Goal: Complete application form: Complete application form

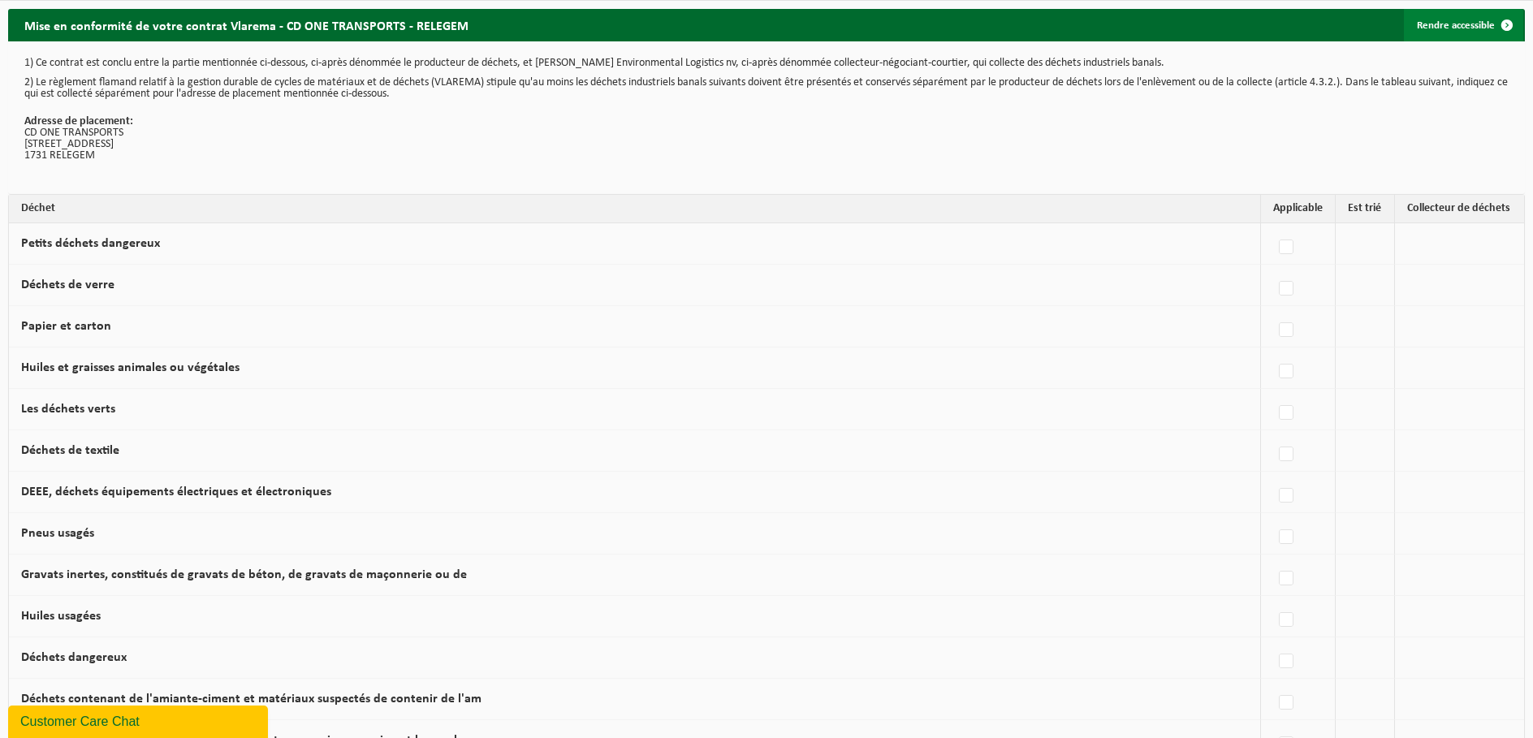
click at [1463, 21] on link "Rendre accessible" at bounding box center [1463, 25] width 119 height 32
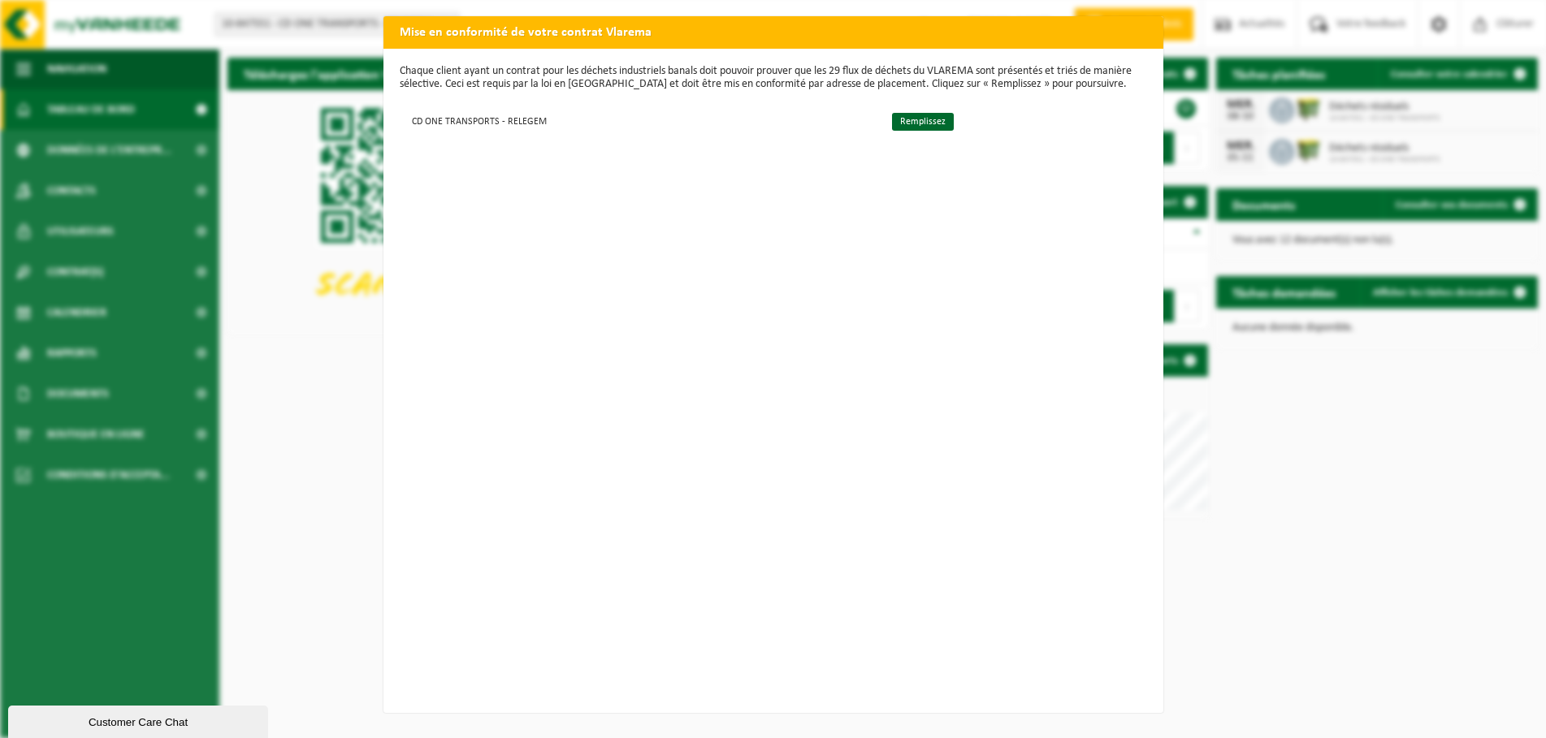
scroll to position [3, 0]
click at [923, 119] on link "Remplissez" at bounding box center [923, 122] width 62 height 18
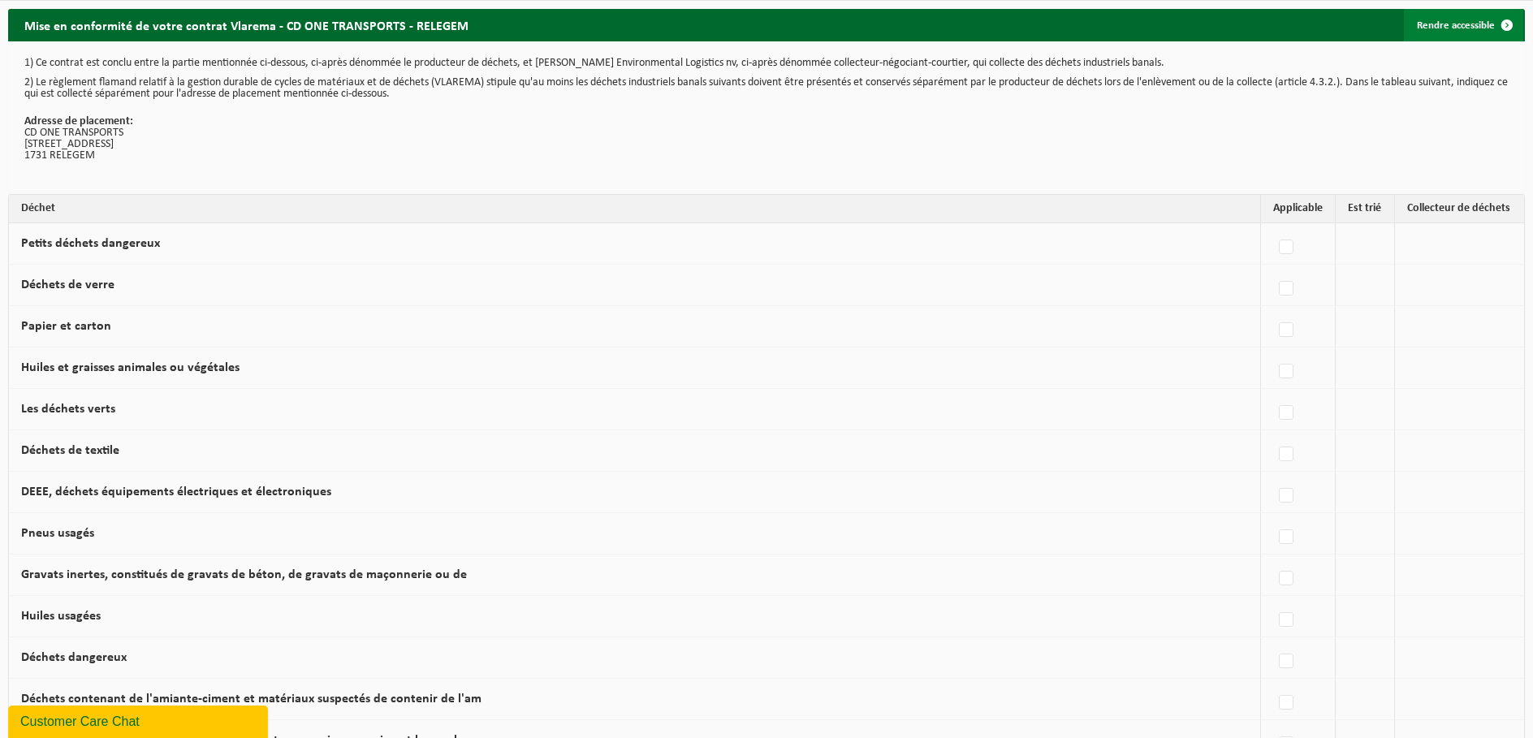
click at [1461, 20] on link "Rendre accessible" at bounding box center [1463, 25] width 119 height 32
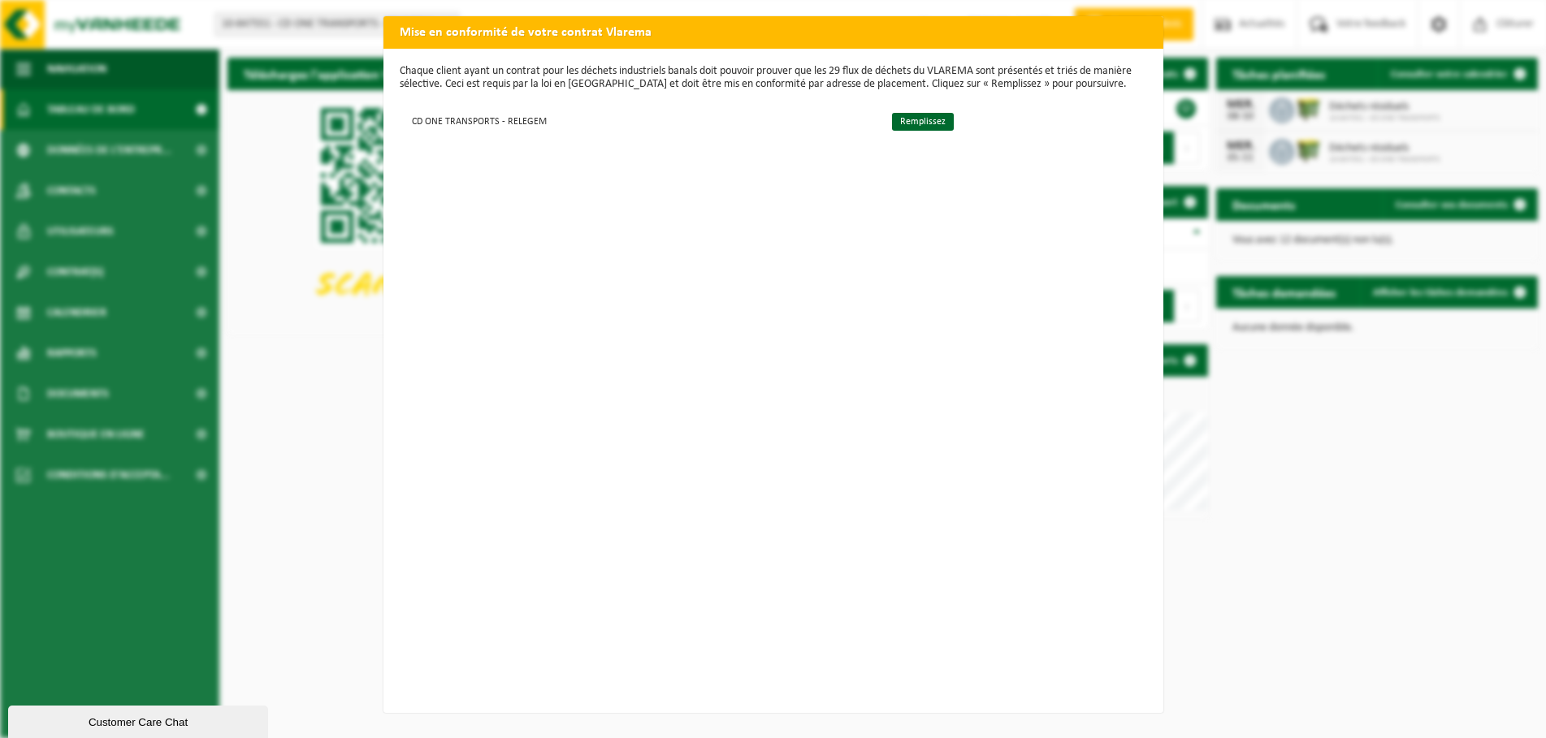
click at [84, 236] on div "Mise en conformité de votre contrat Vlarema Chaque client ayant un contrat pour…" at bounding box center [773, 369] width 1546 height 738
click at [905, 118] on link "Remplissez" at bounding box center [923, 122] width 62 height 18
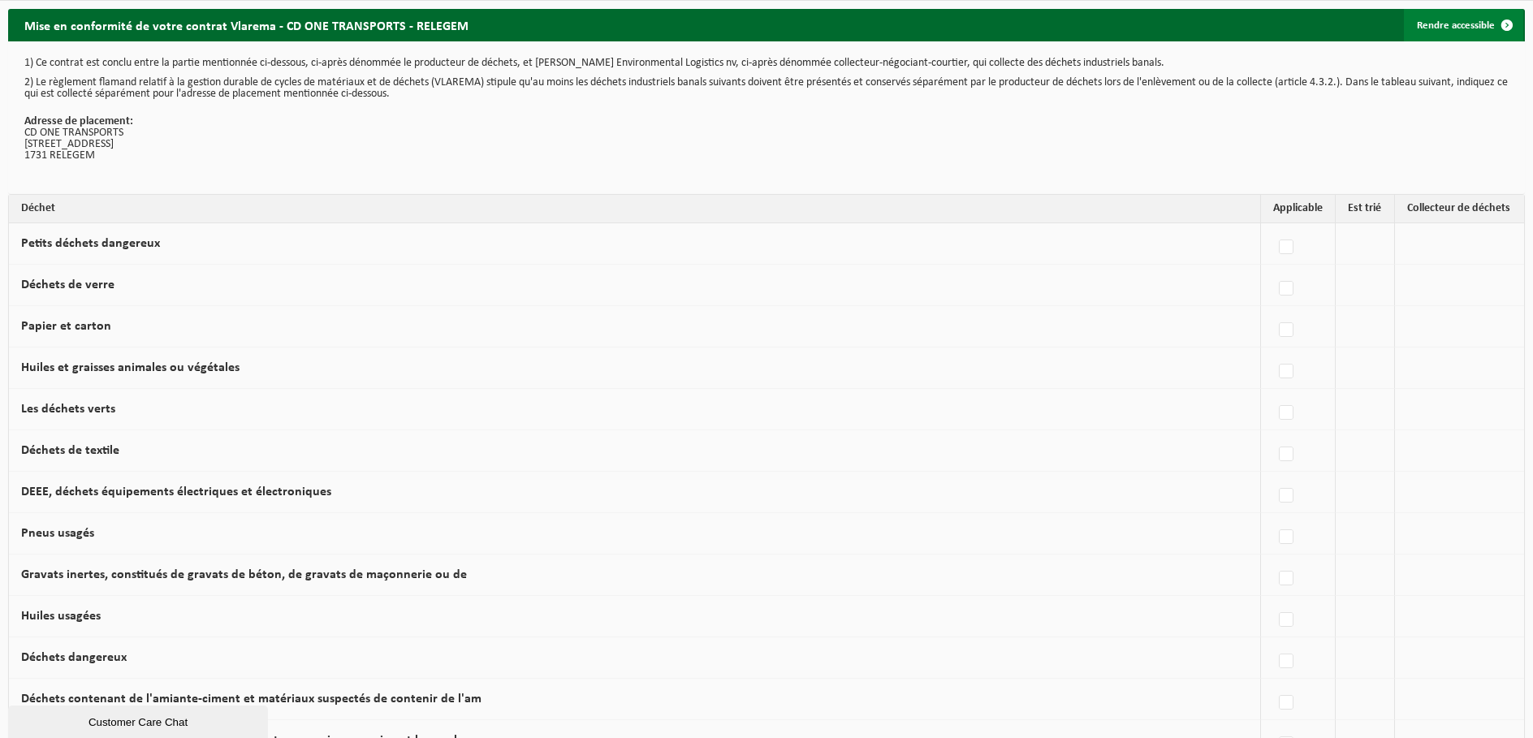
click at [1495, 25] on span at bounding box center [1507, 25] width 32 height 32
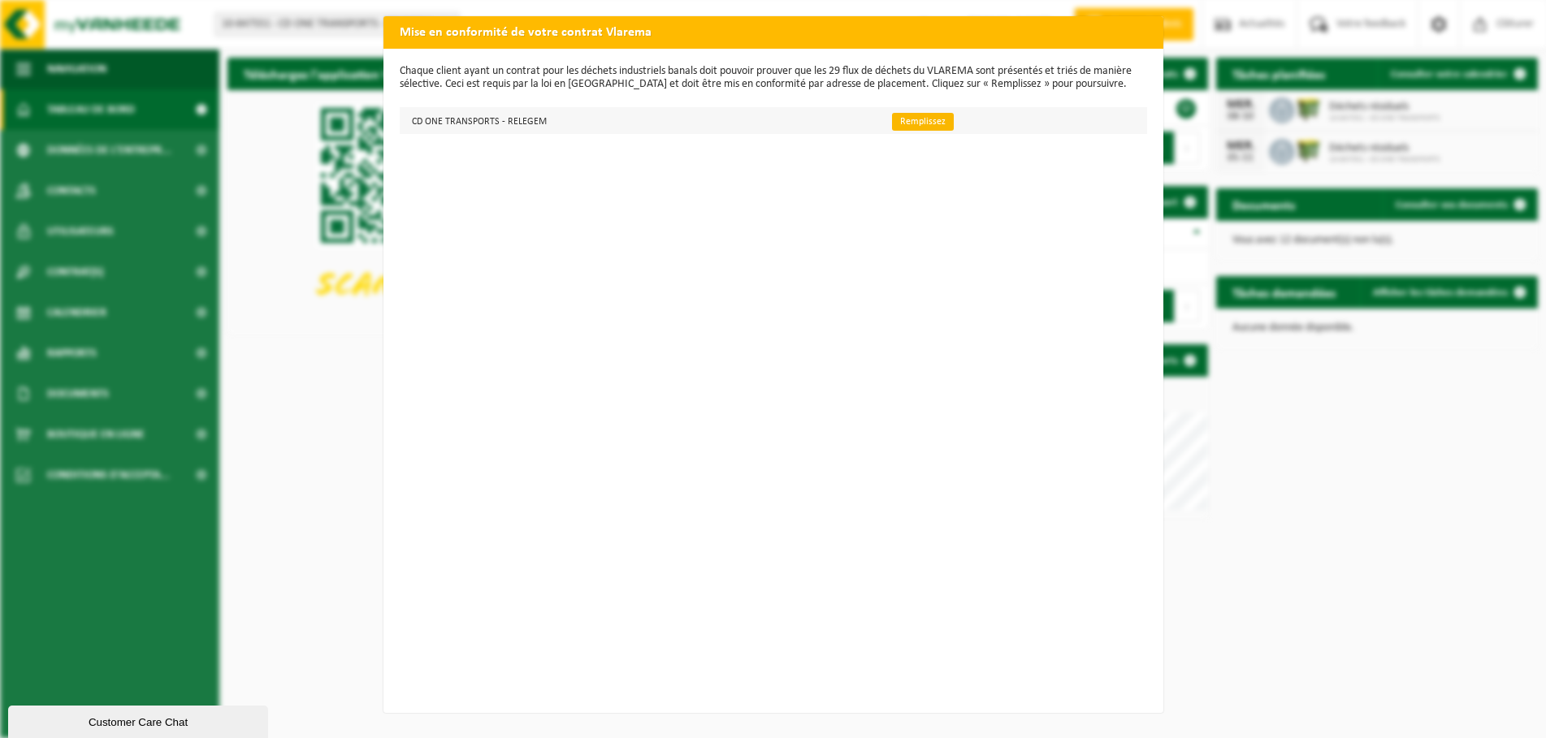
click at [908, 119] on link "Remplissez" at bounding box center [923, 122] width 62 height 18
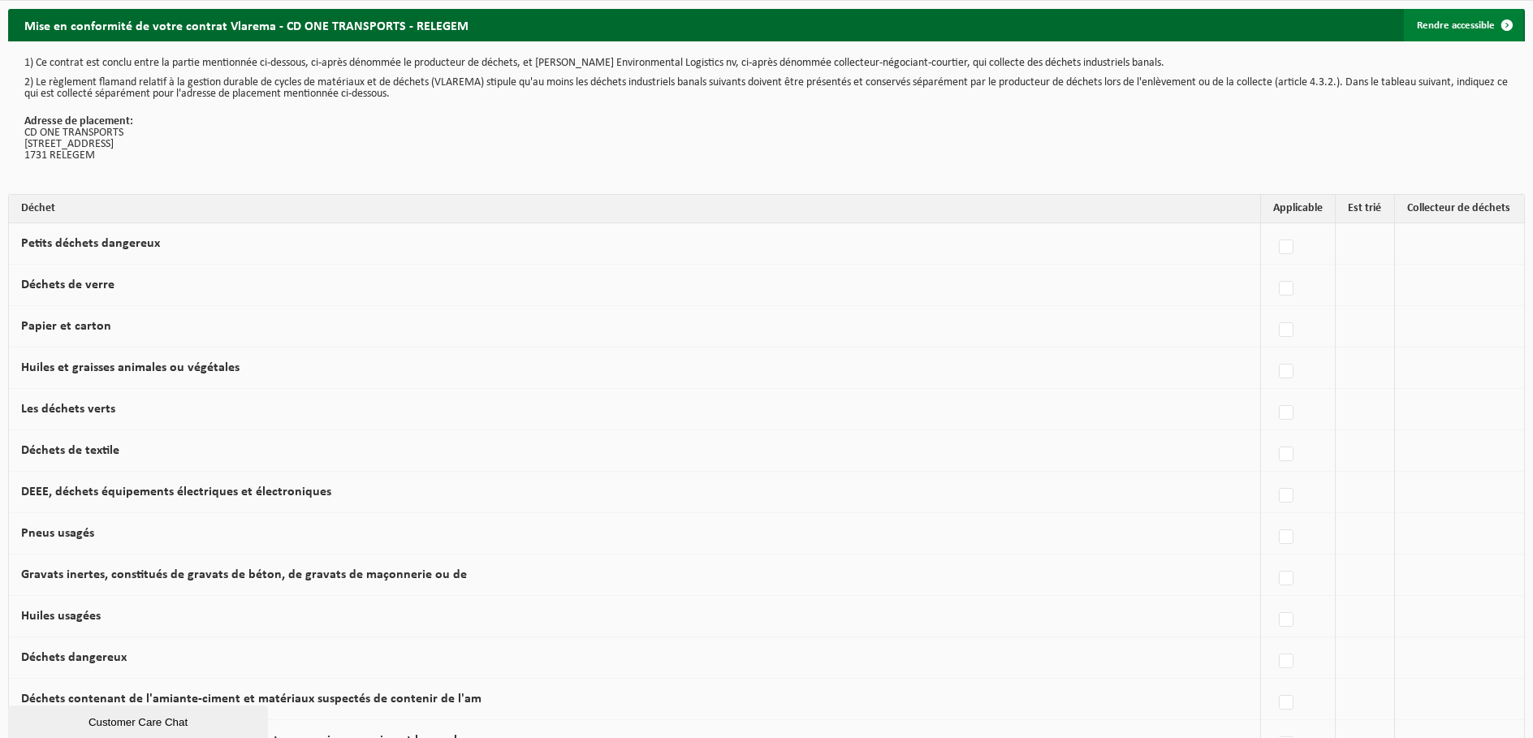
click at [1451, 29] on link "Rendre accessible" at bounding box center [1463, 25] width 119 height 32
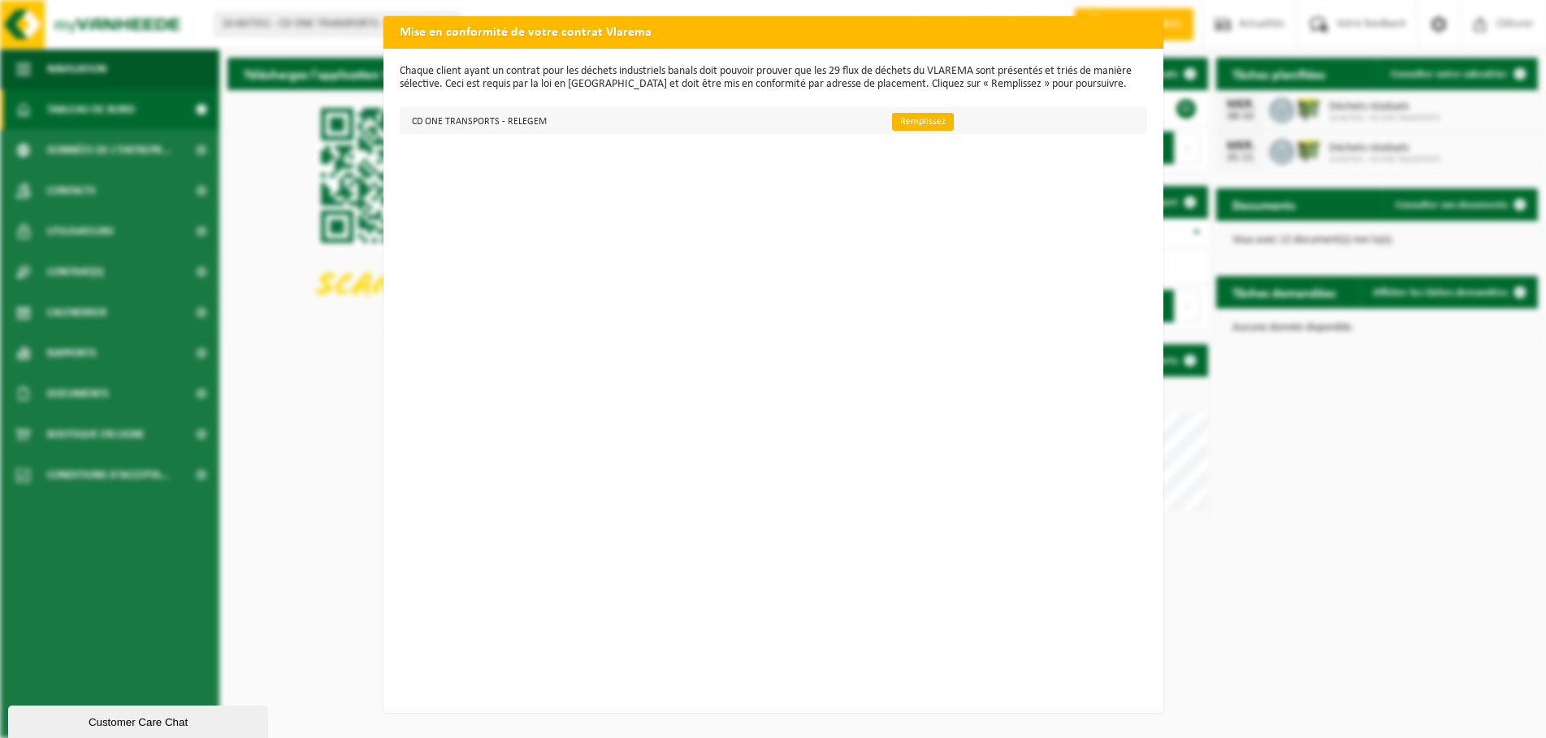
click at [919, 120] on link "Remplissez" at bounding box center [923, 122] width 62 height 18
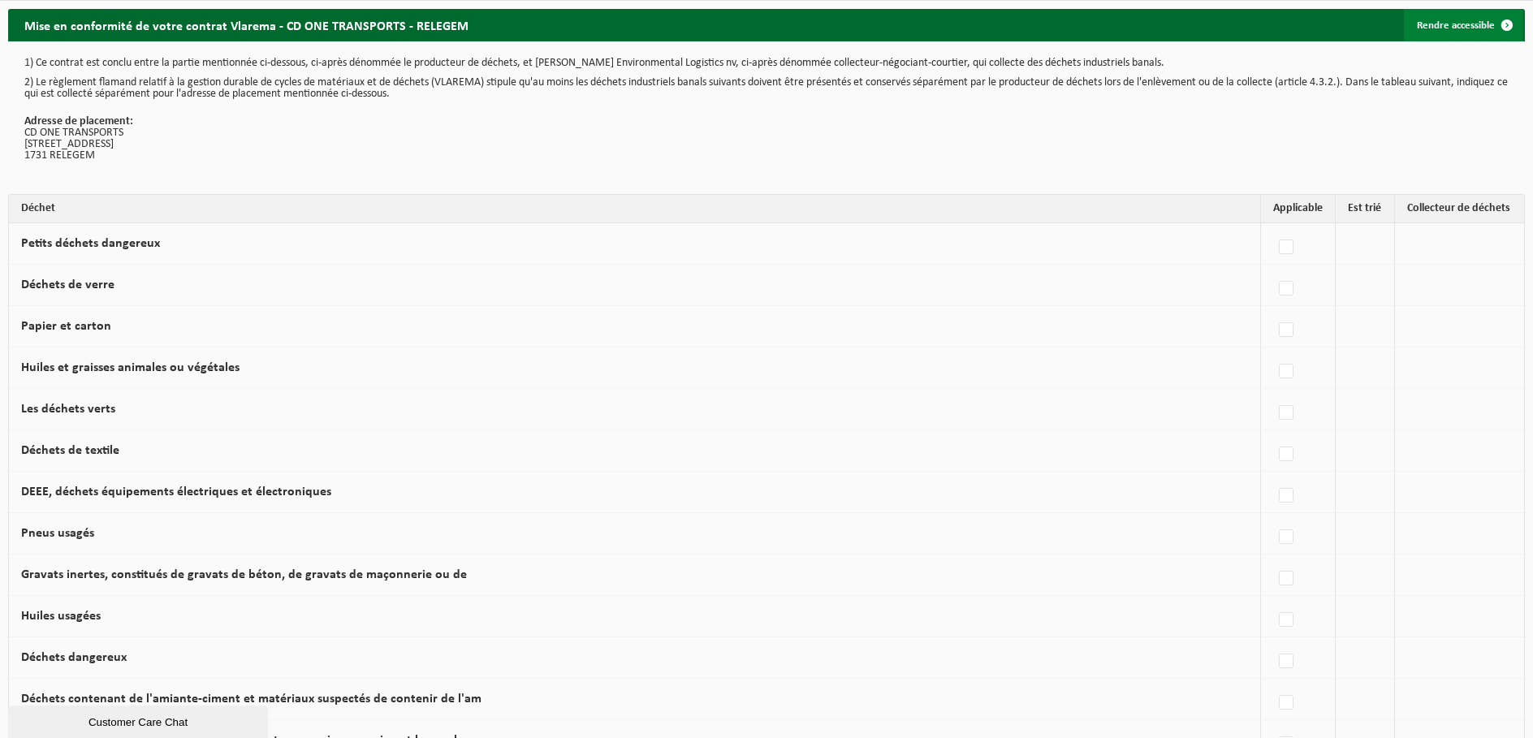
click at [1503, 23] on span at bounding box center [1507, 25] width 32 height 32
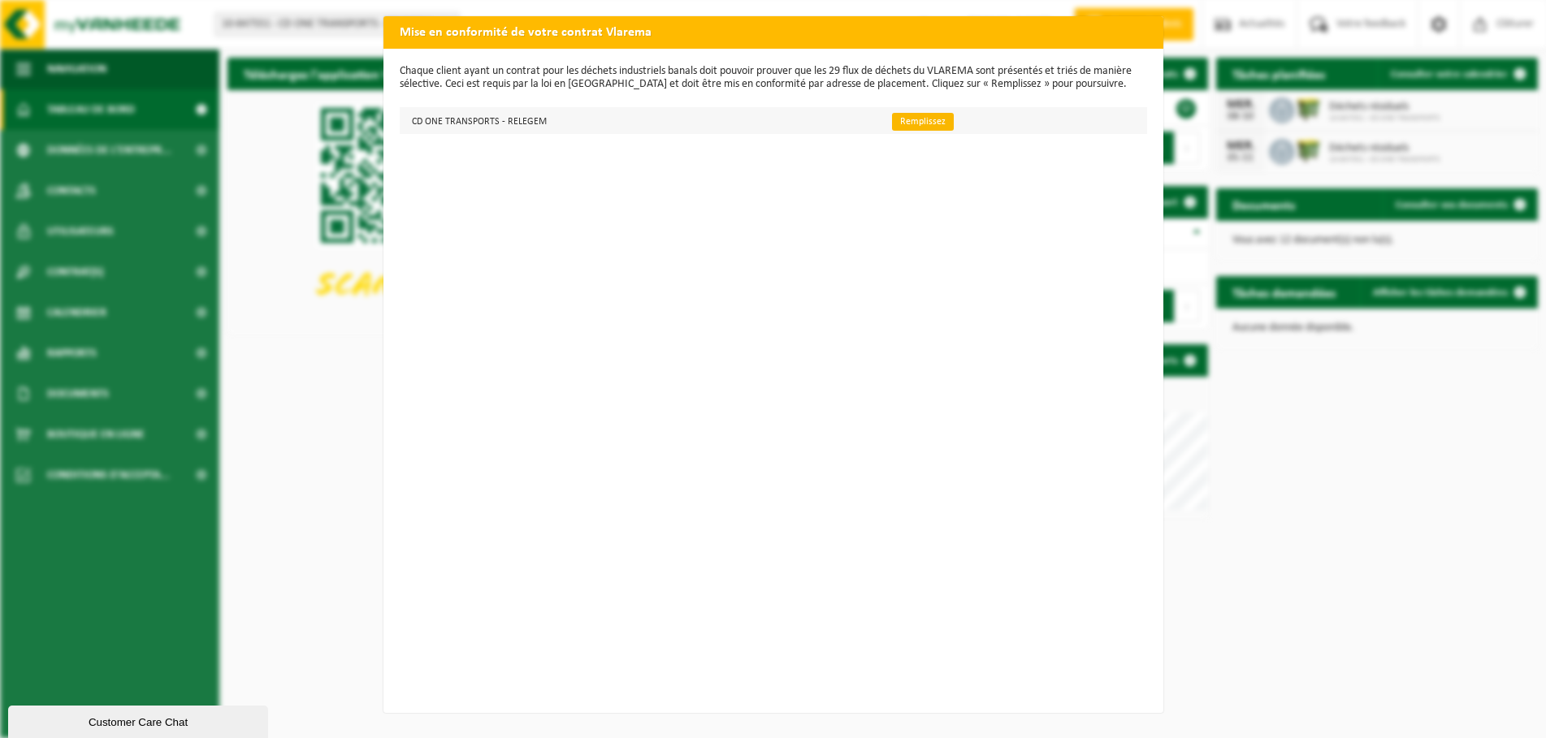
click at [905, 123] on link "Remplissez" at bounding box center [923, 122] width 62 height 18
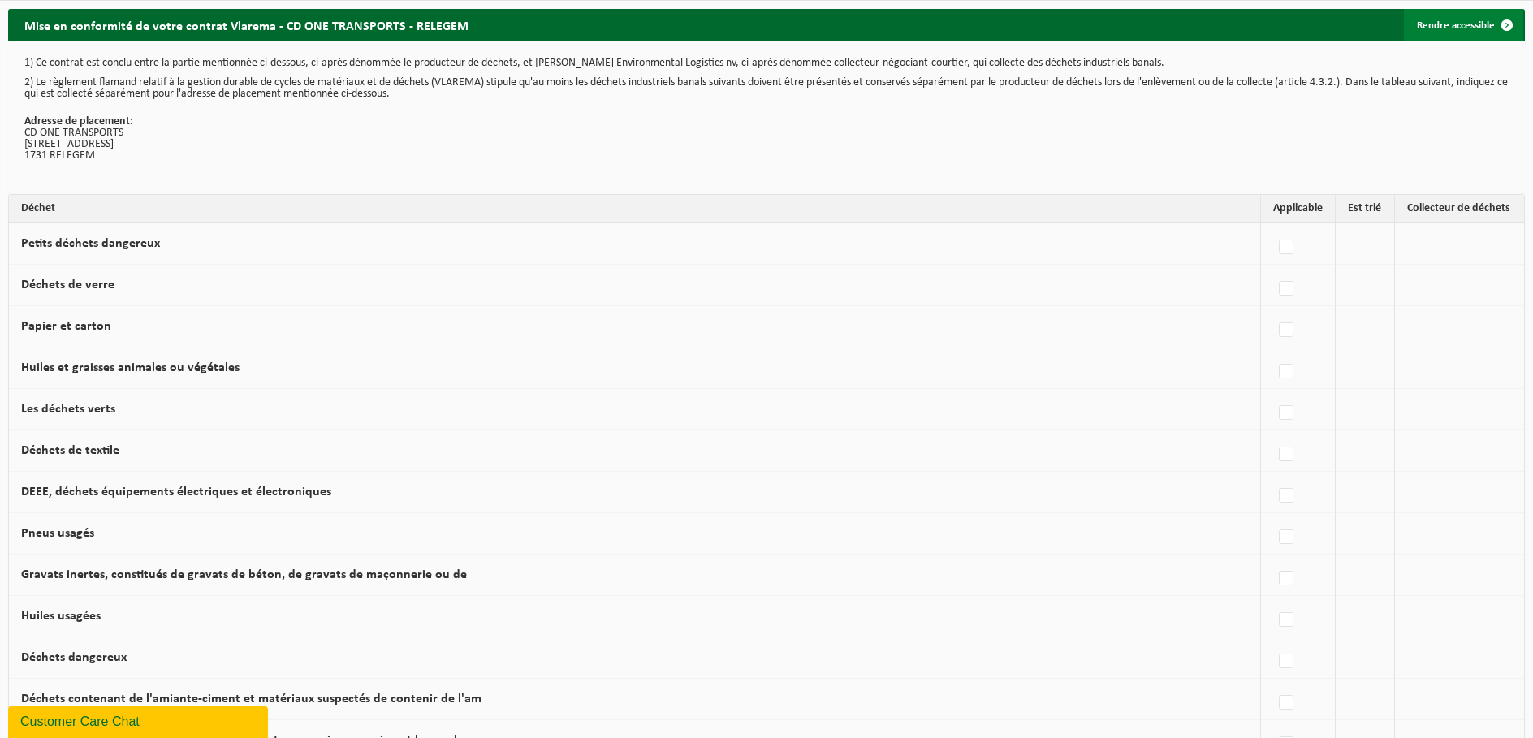
click at [1463, 32] on link "Rendre accessible" at bounding box center [1463, 25] width 119 height 32
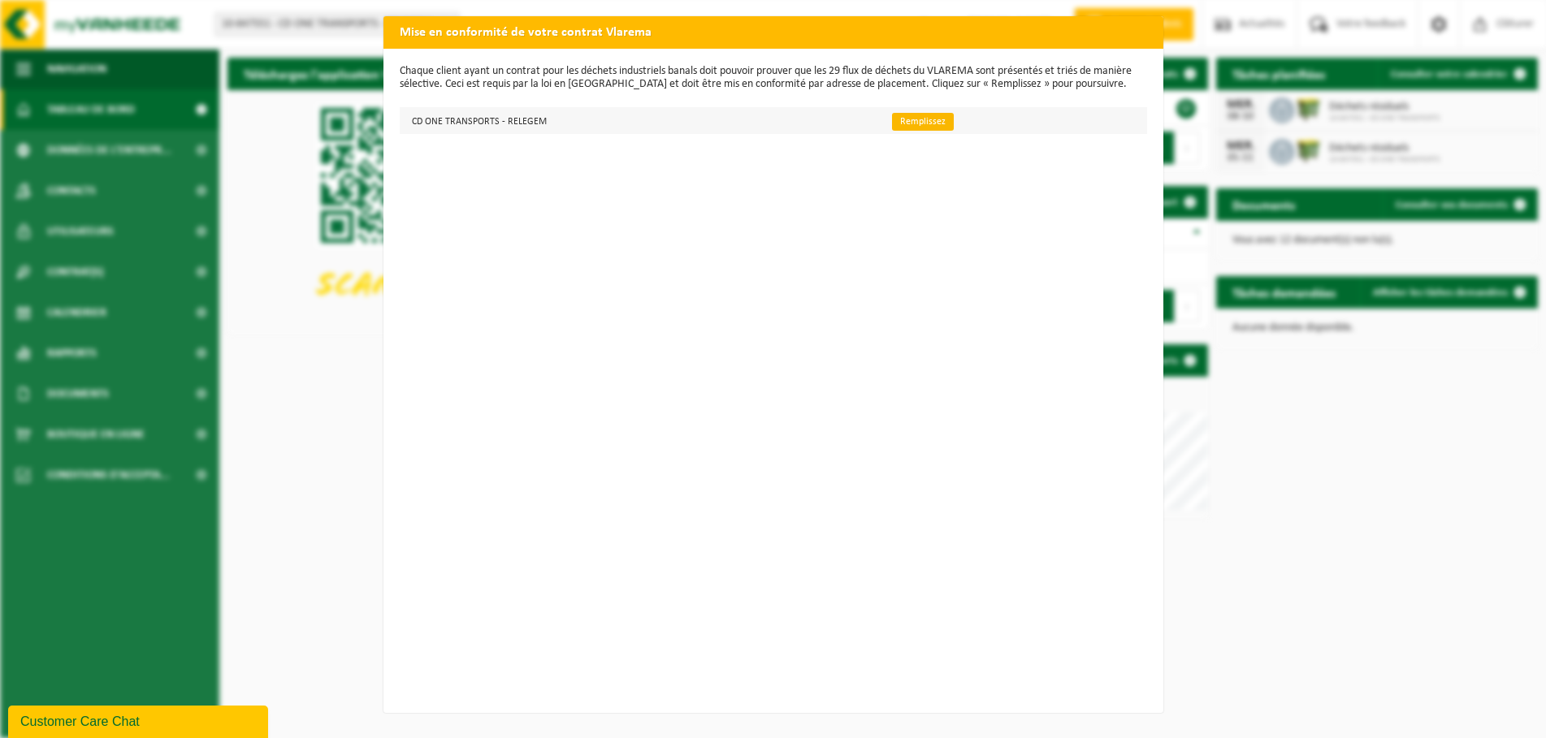
click at [922, 123] on link "Remplissez" at bounding box center [923, 122] width 62 height 18
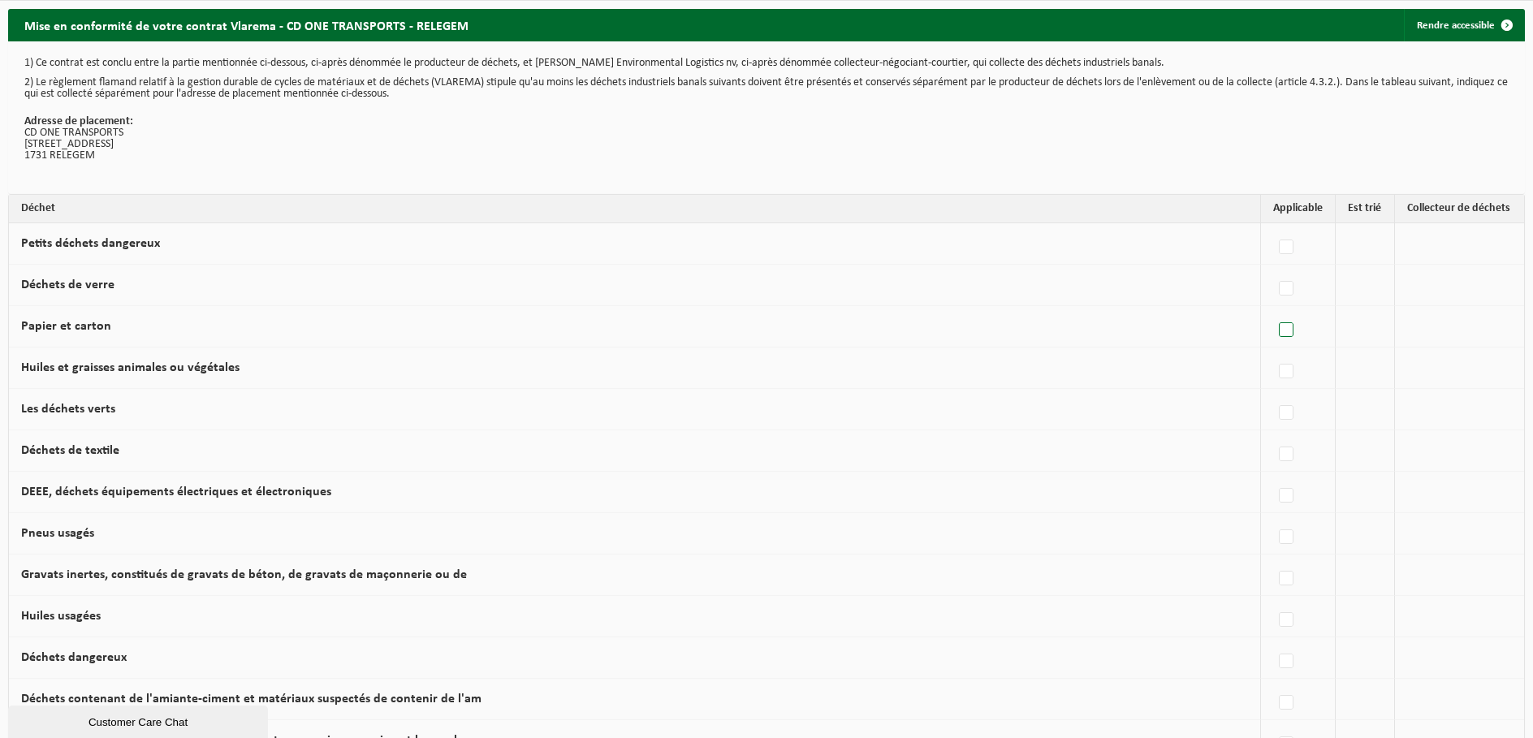
click at [1280, 332] on label at bounding box center [1287, 330] width 23 height 24
click at [1273, 310] on input "Papier et carton" at bounding box center [1273, 309] width 1 height 1
checkbox input "true"
click at [1183, 450] on label at bounding box center [1189, 455] width 23 height 24
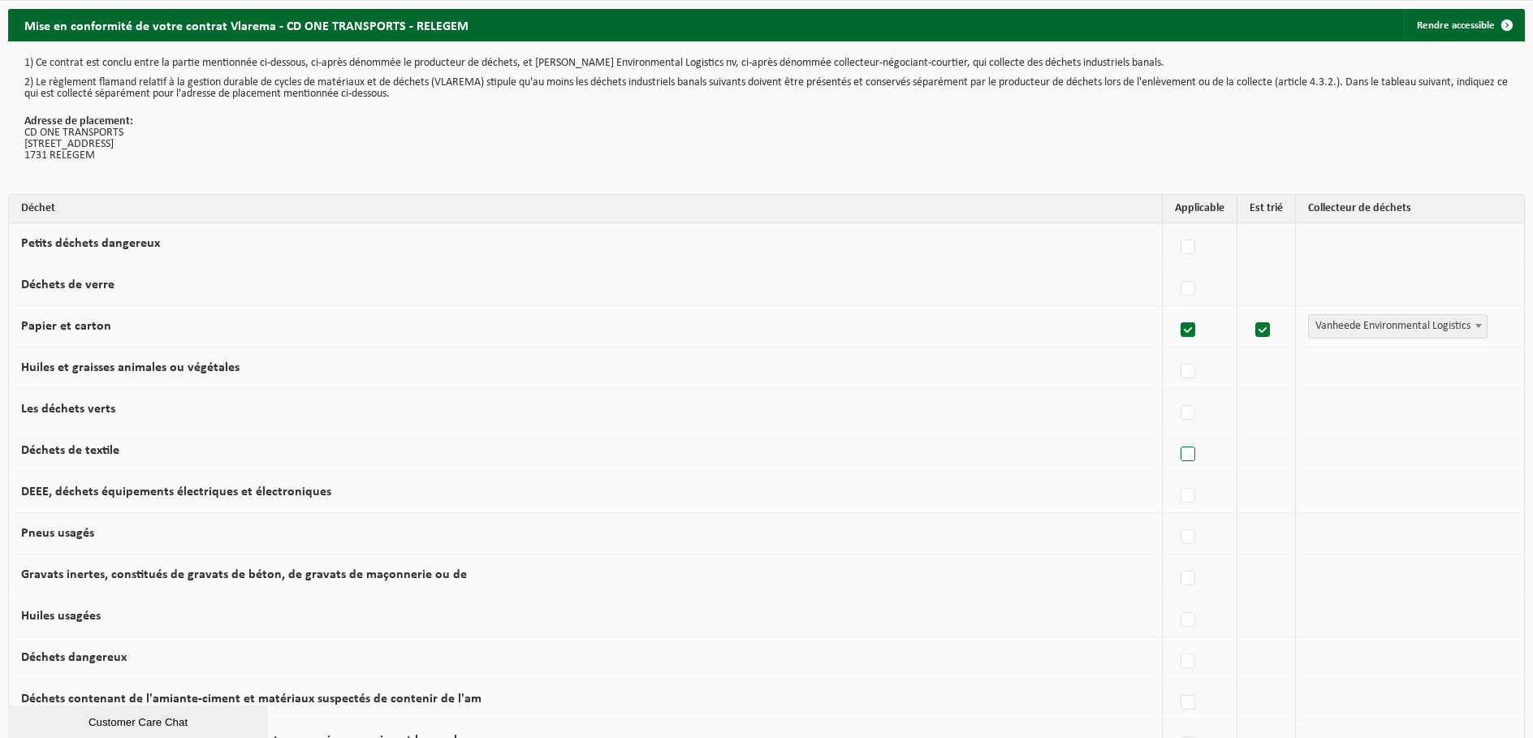
click at [1175, 435] on input "Déchets de textile" at bounding box center [1174, 434] width 1 height 1
checkbox input "true"
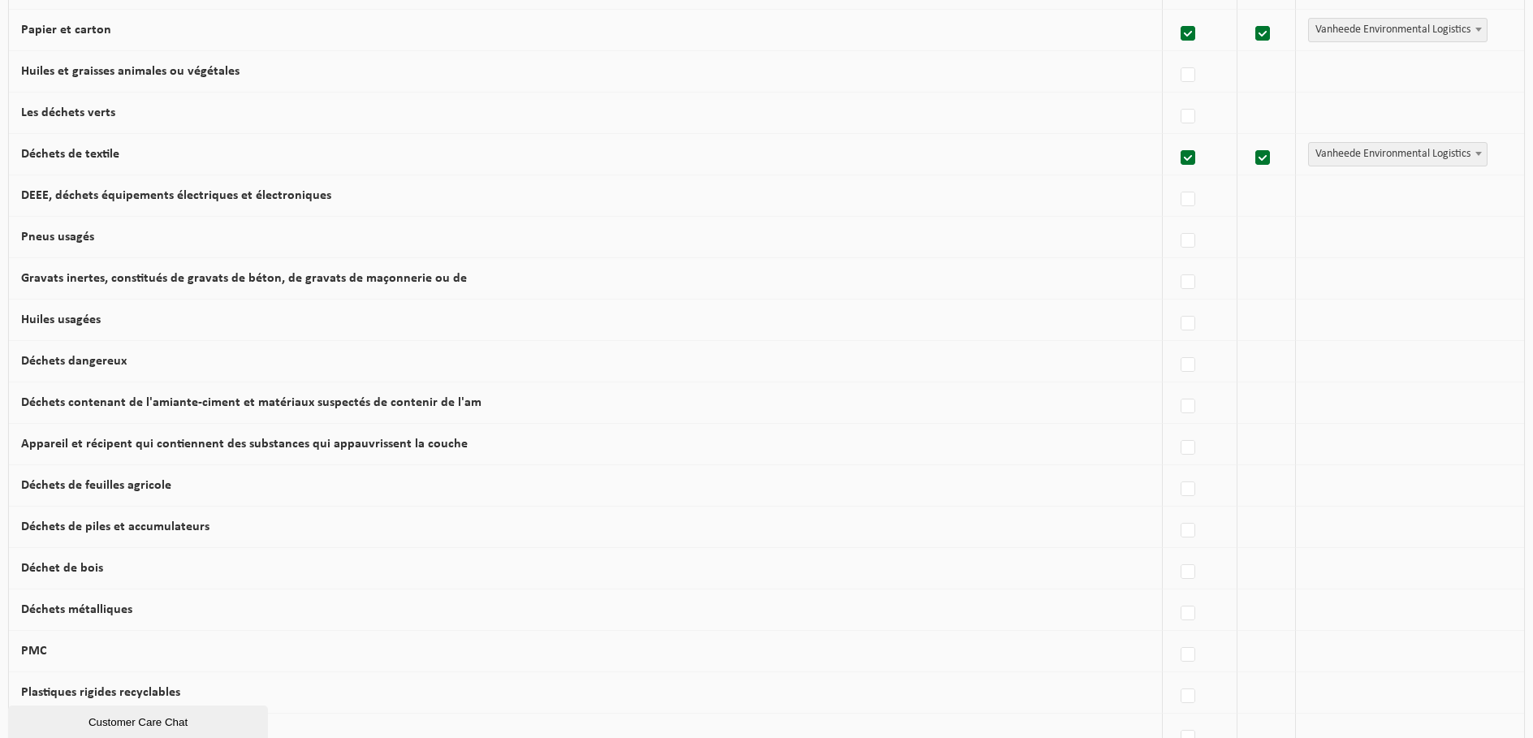
scroll to position [406, 0]
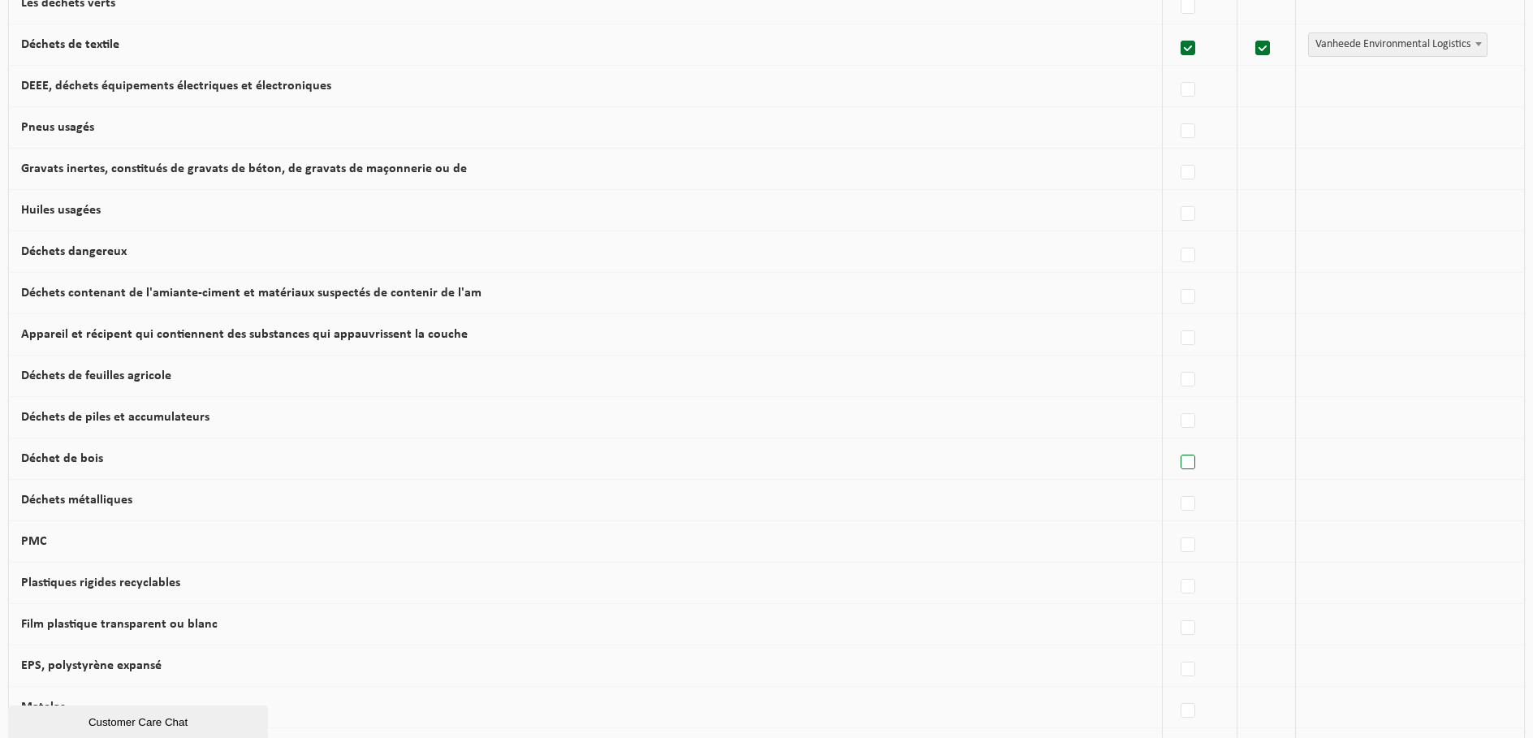
click at [1193, 457] on label at bounding box center [1189, 463] width 23 height 24
click at [1175, 443] on input "Déchet de bois" at bounding box center [1174, 442] width 1 height 1
checkbox input "true"
click at [1182, 500] on label at bounding box center [1189, 504] width 23 height 24
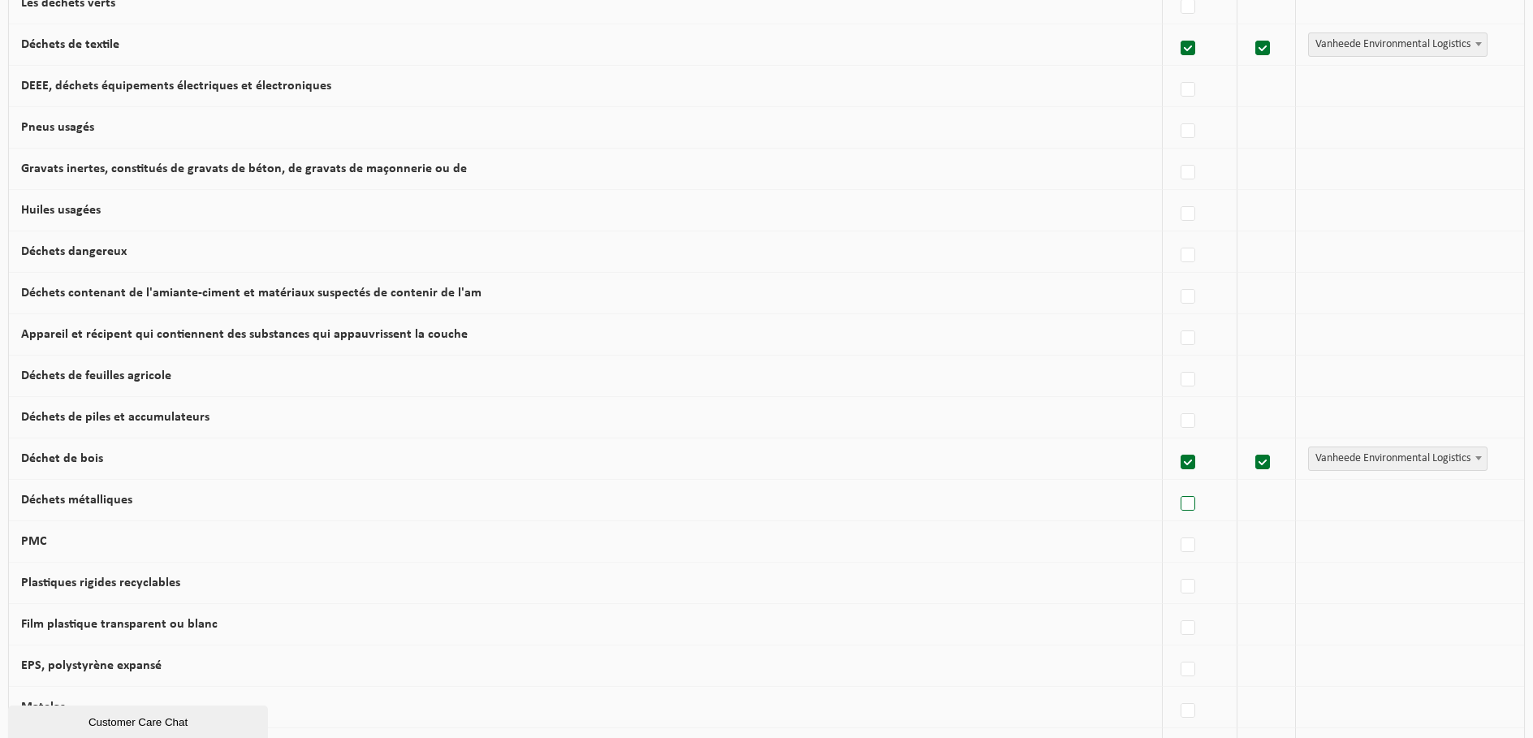
click at [1175, 484] on input "Déchets métalliques" at bounding box center [1174, 483] width 1 height 1
checkbox input "true"
click at [1180, 548] on label at bounding box center [1189, 546] width 23 height 24
click at [1175, 525] on input "PMC" at bounding box center [1174, 525] width 1 height 1
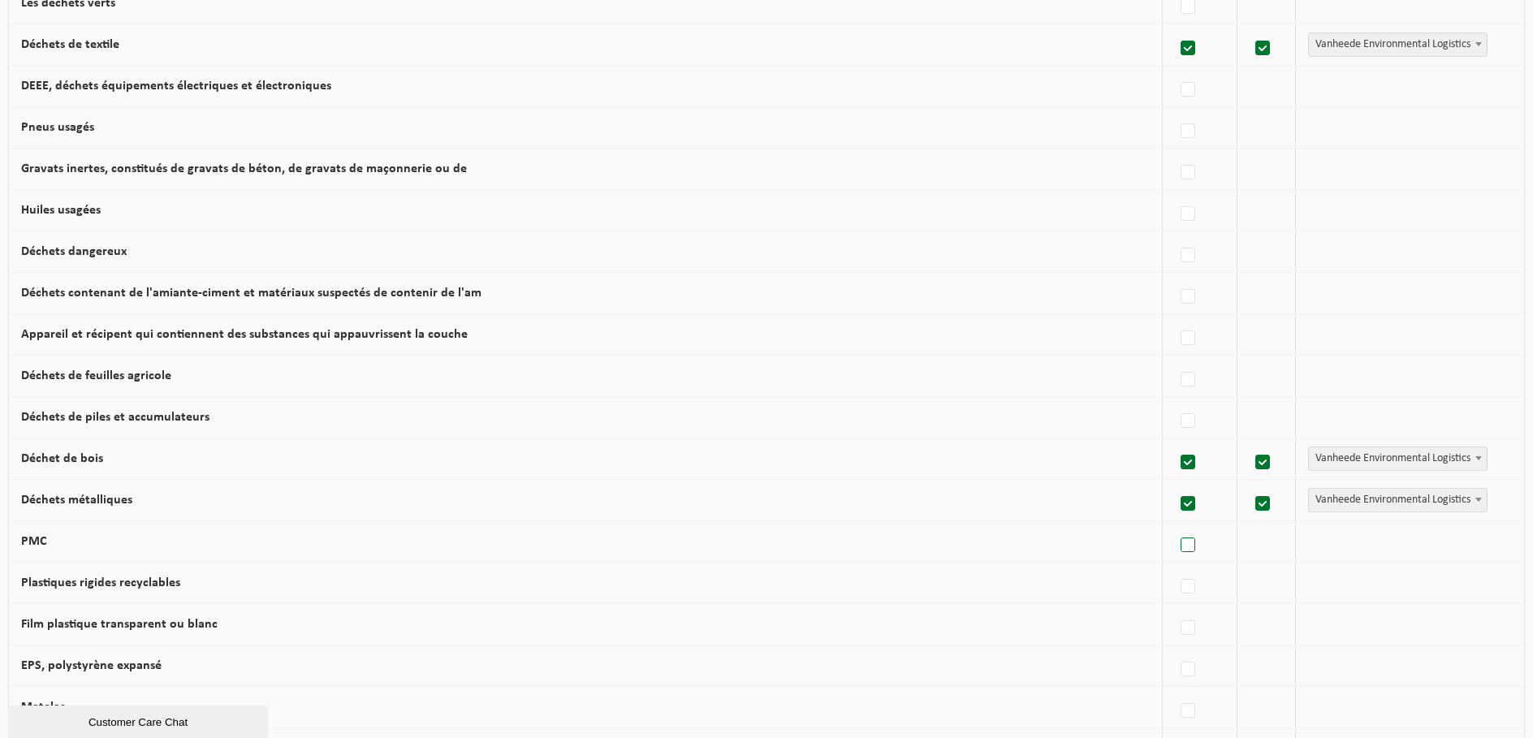
checkbox input "true"
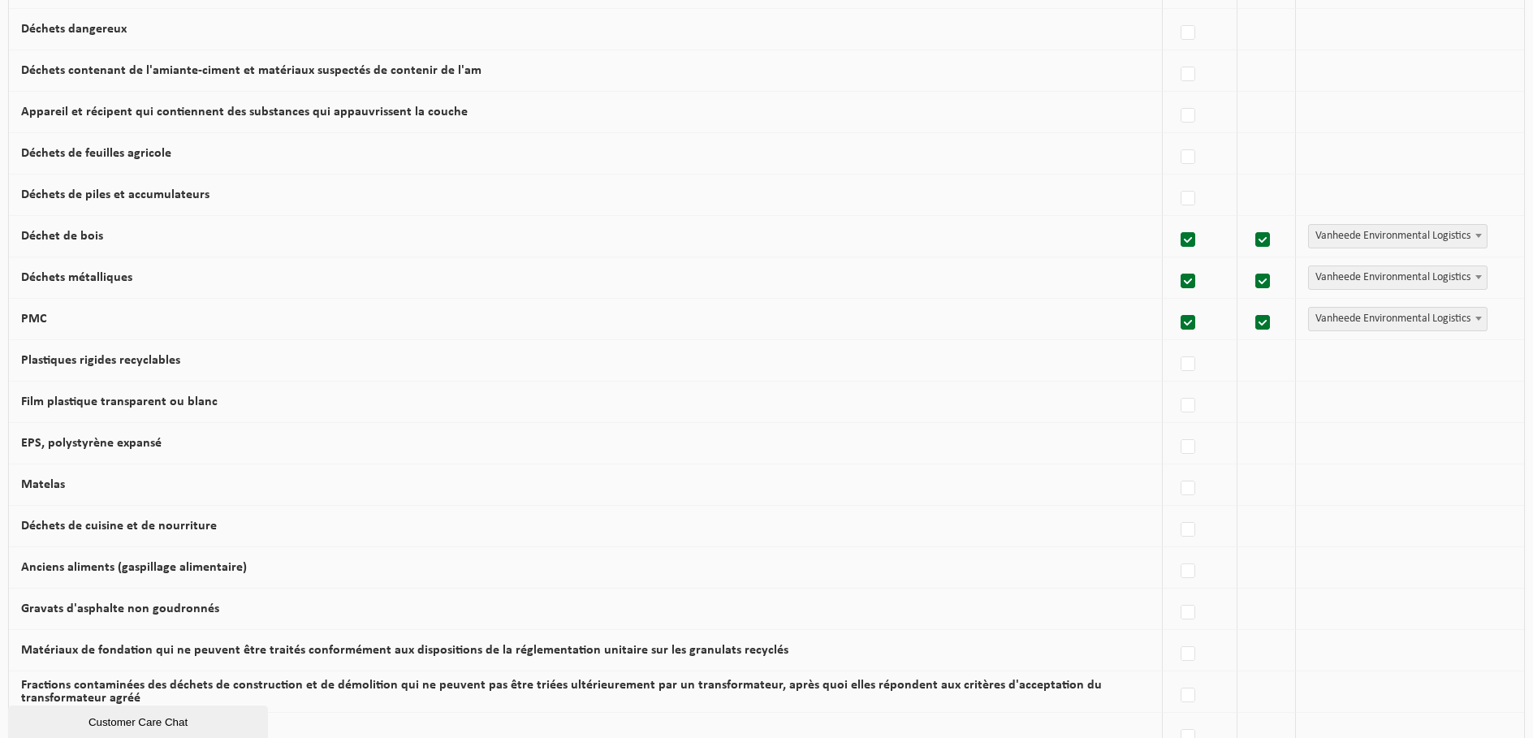
scroll to position [650, 0]
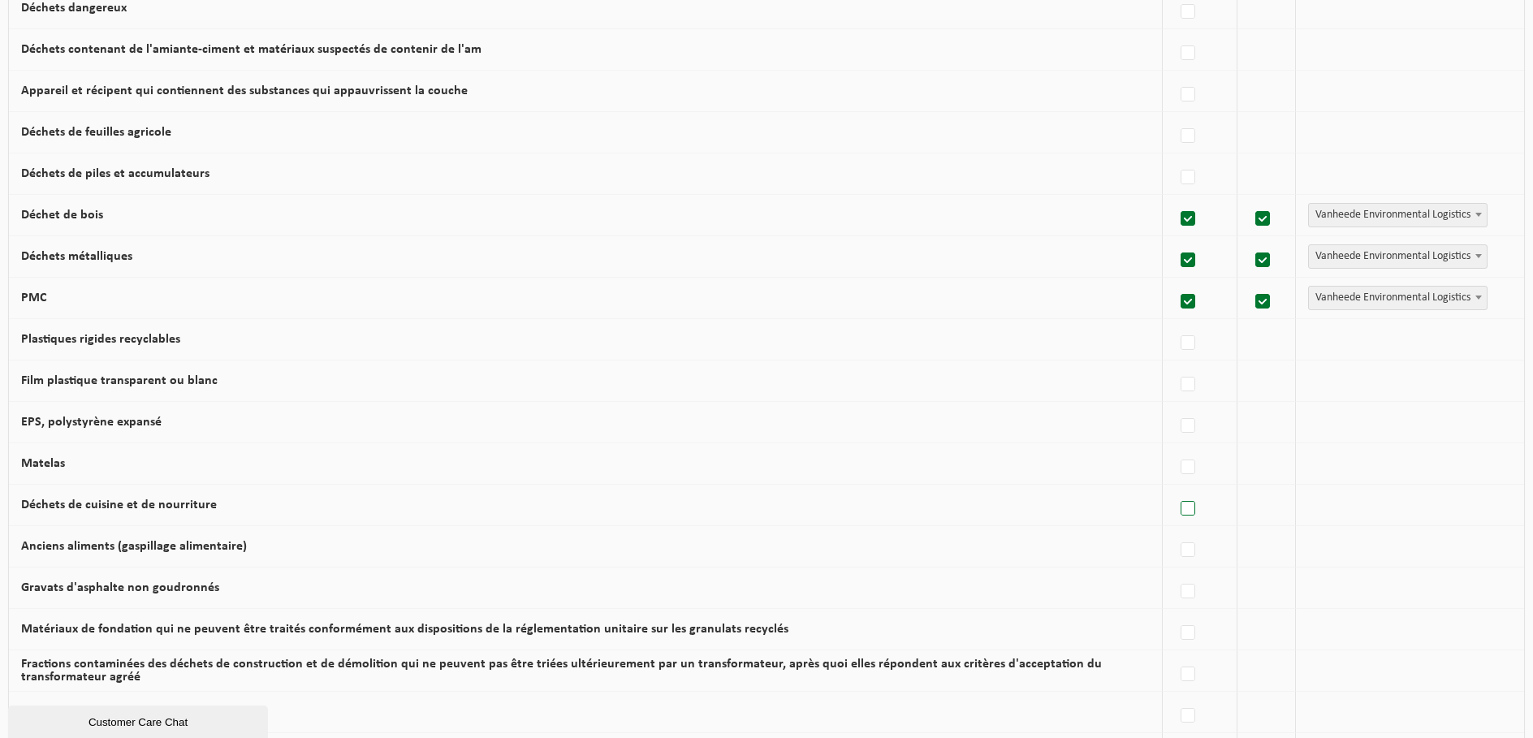
click at [1190, 512] on label at bounding box center [1189, 509] width 23 height 24
click at [1175, 489] on input "Déchets de cuisine et de nourriture" at bounding box center [1174, 488] width 1 height 1
checkbox input "true"
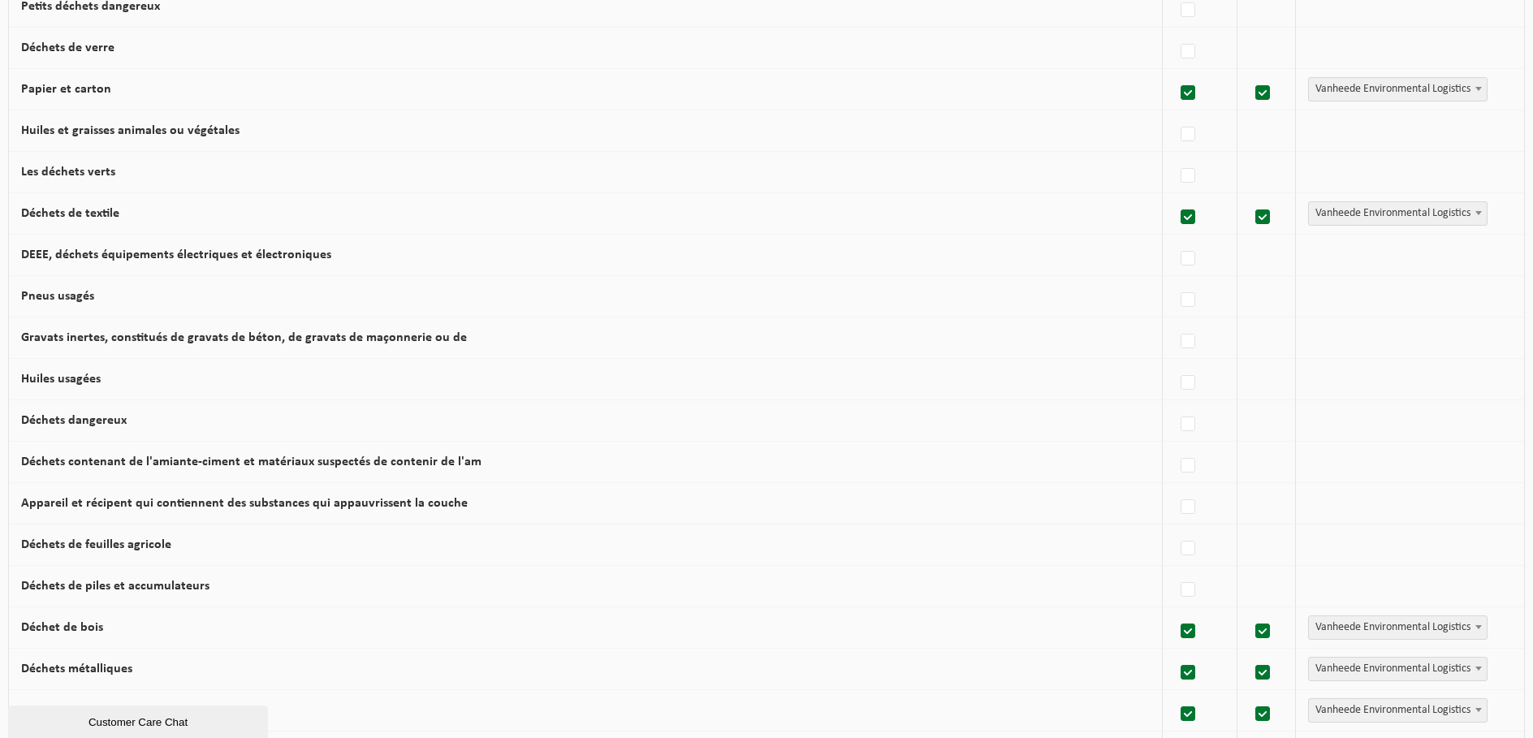
scroll to position [236, 0]
click at [1187, 218] on label at bounding box center [1189, 218] width 23 height 24
click at [1175, 198] on input "Déchets de textile" at bounding box center [1174, 197] width 1 height 1
checkbox input "false"
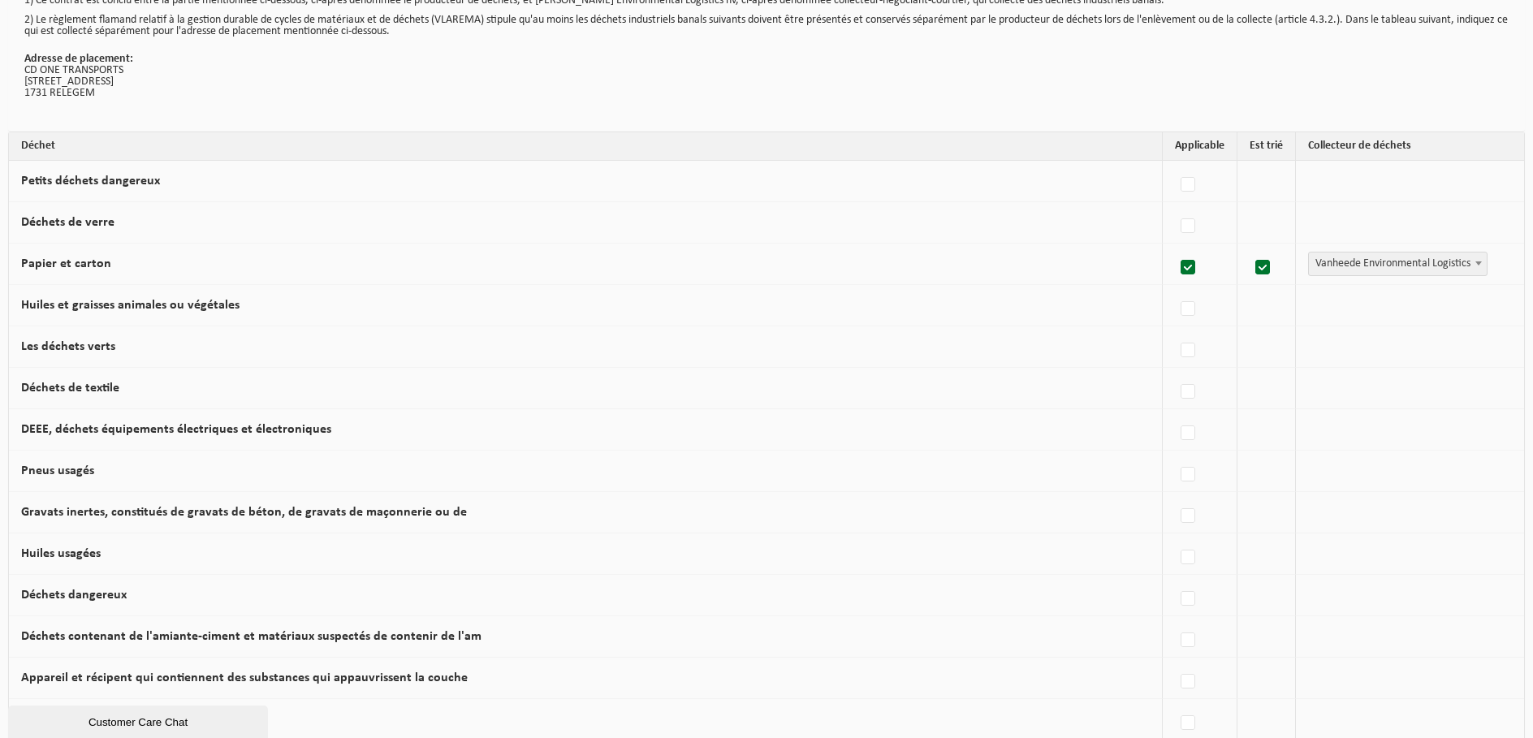
scroll to position [0, 0]
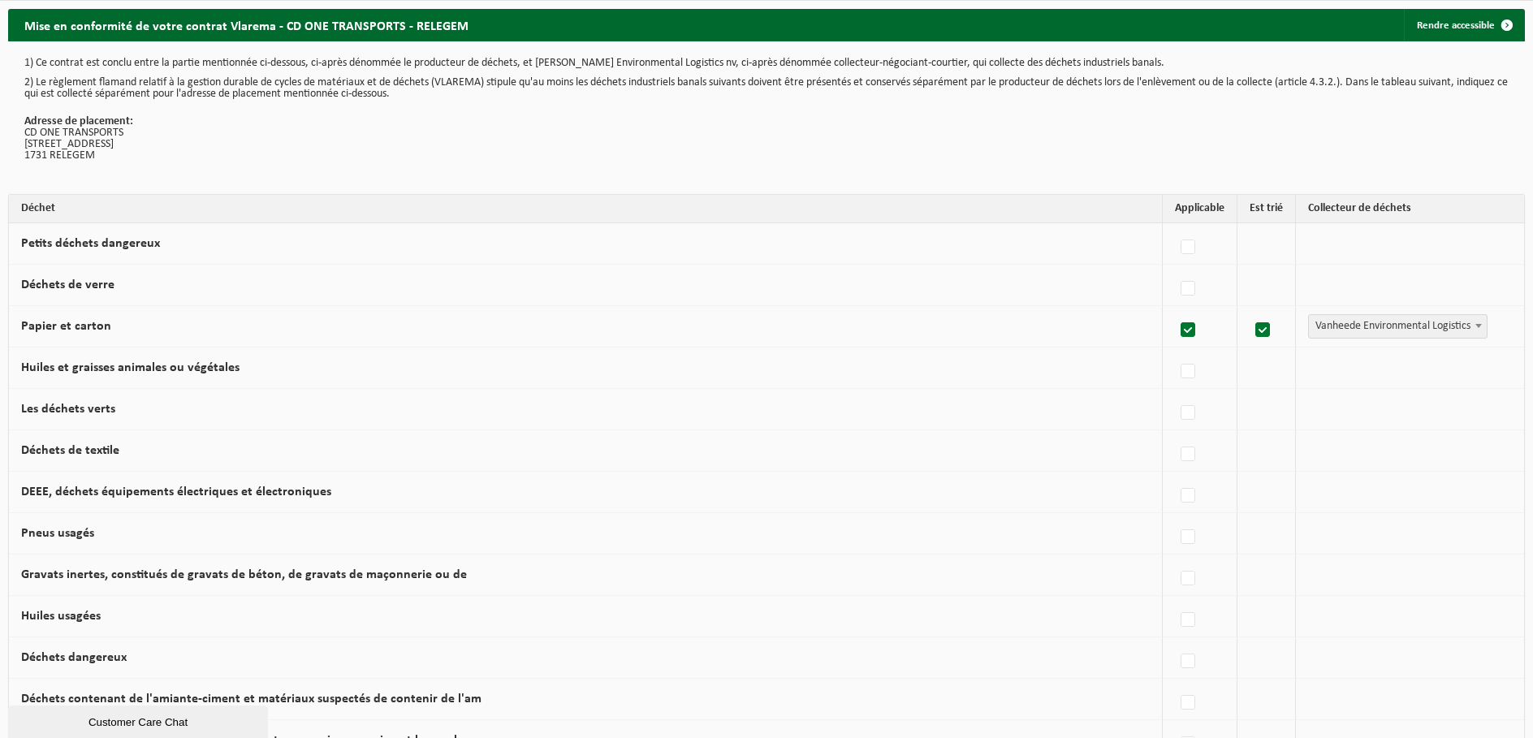
click at [1185, 326] on label at bounding box center [1189, 330] width 23 height 24
click at [1175, 310] on input "Papier et carton" at bounding box center [1174, 309] width 1 height 1
checkbox input "false"
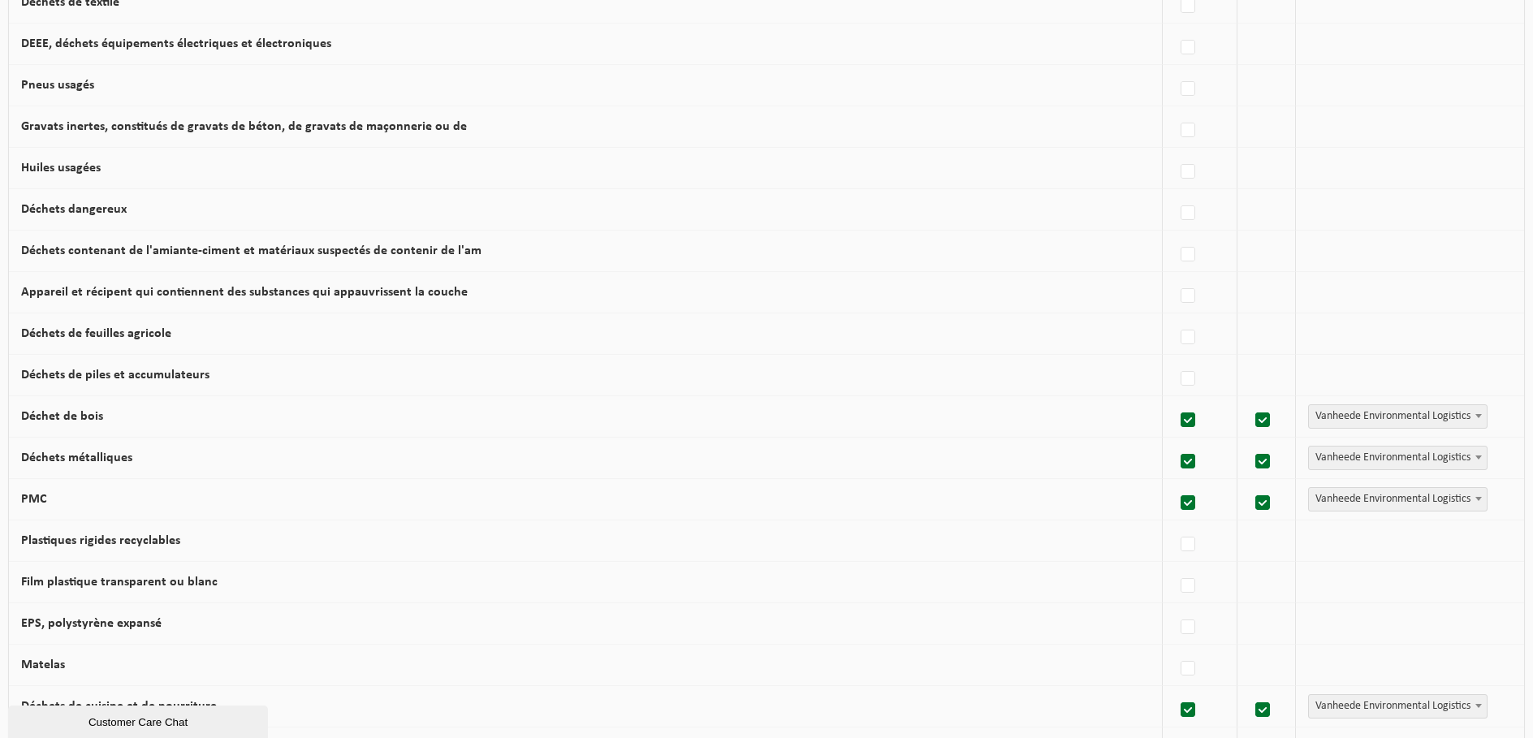
scroll to position [487, 0]
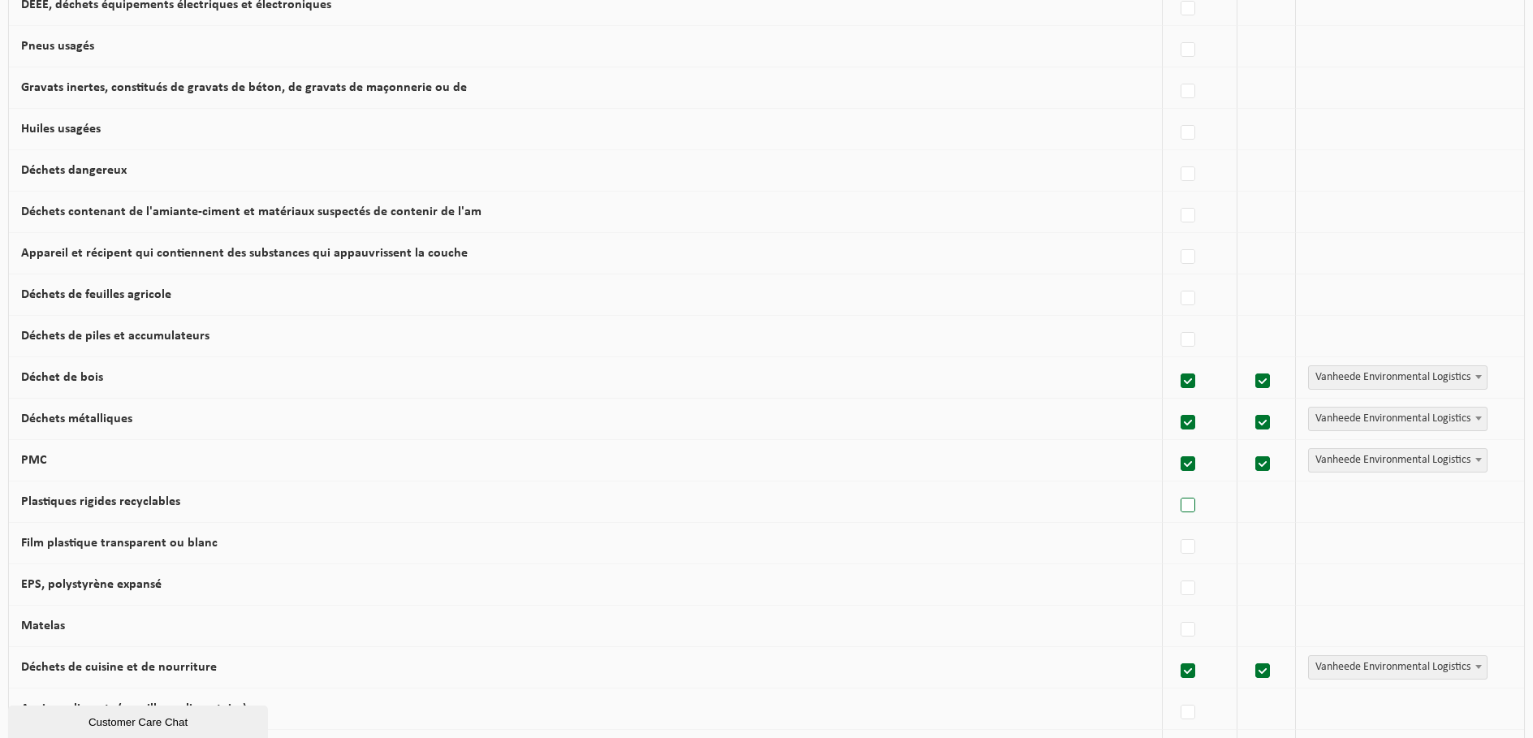
click at [1191, 506] on label at bounding box center [1189, 506] width 23 height 24
click at [1175, 486] on input "Plastiques rigides recyclables" at bounding box center [1174, 485] width 1 height 1
checkbox input "true"
click at [1184, 590] on label at bounding box center [1189, 589] width 23 height 24
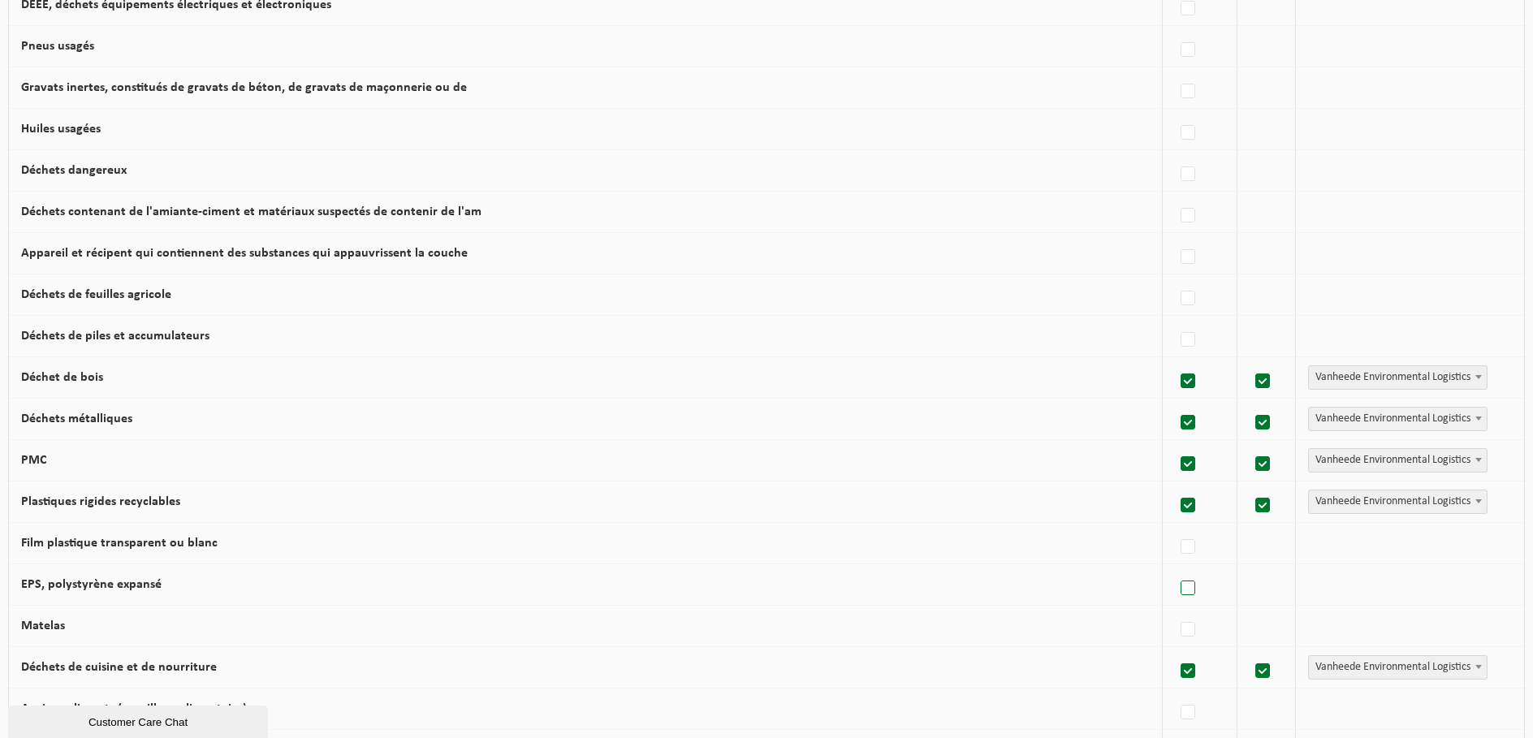
click at [1175, 569] on input "EPS, polystyrène expansé" at bounding box center [1174, 568] width 1 height 1
checkbox input "true"
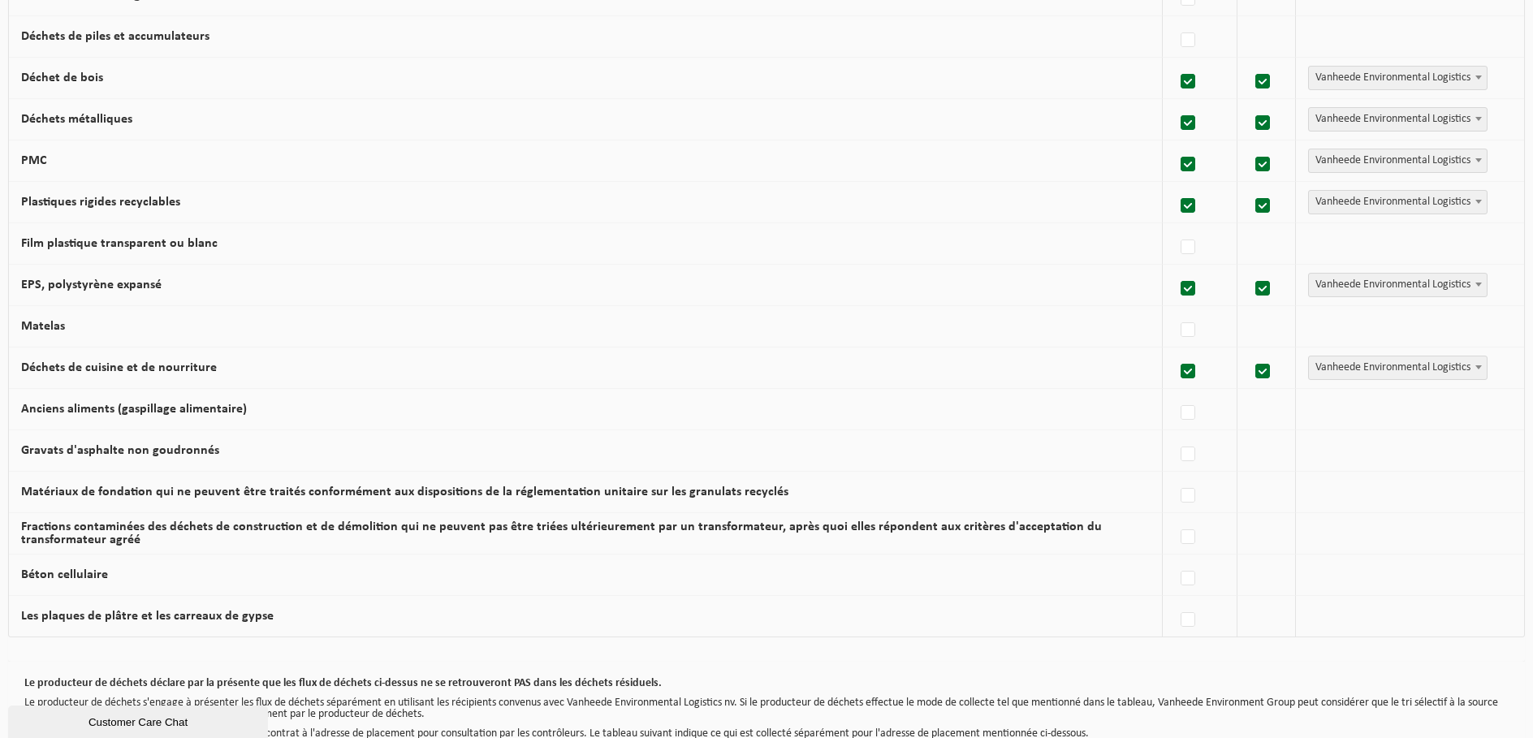
scroll to position [886, 0]
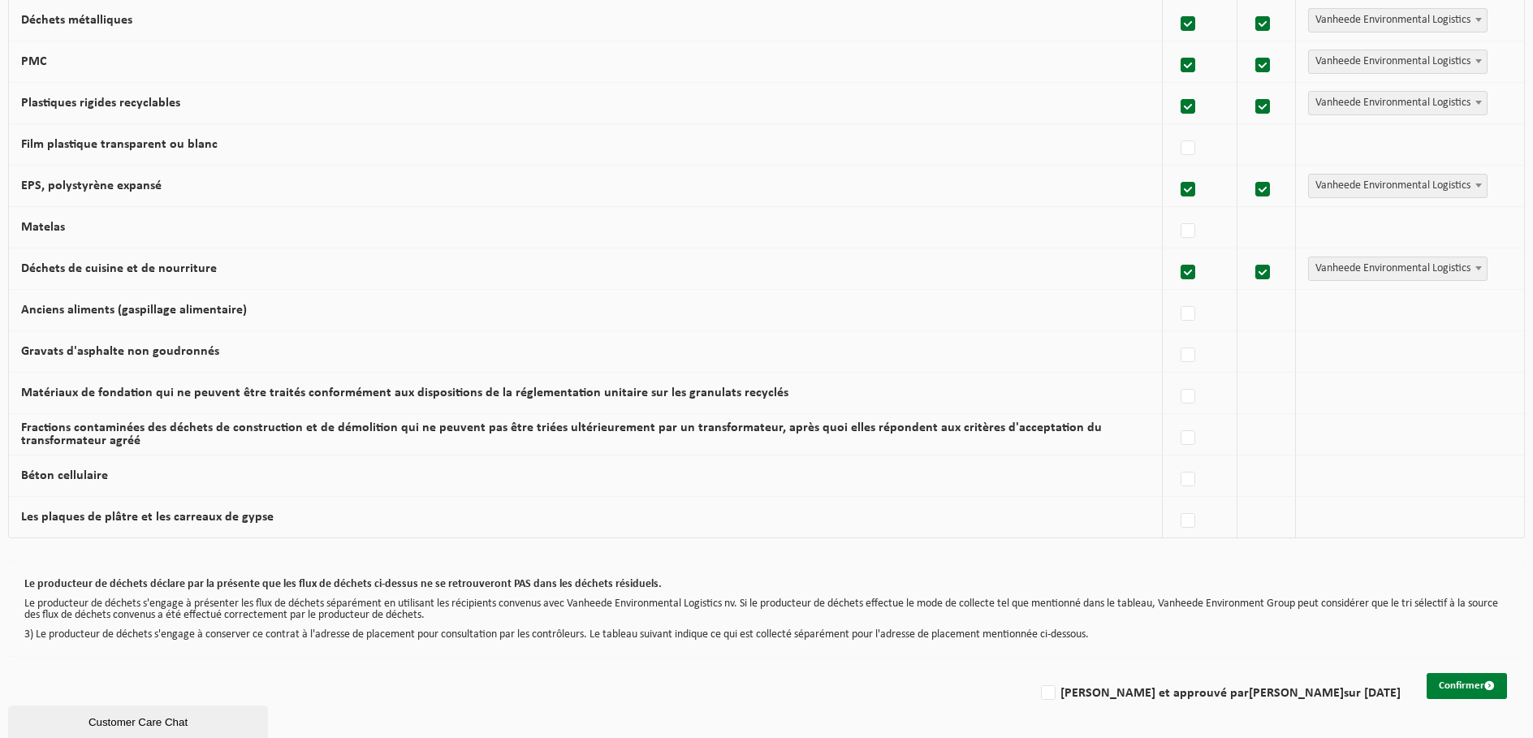
click at [1439, 686] on button "Confirmer" at bounding box center [1467, 686] width 80 height 26
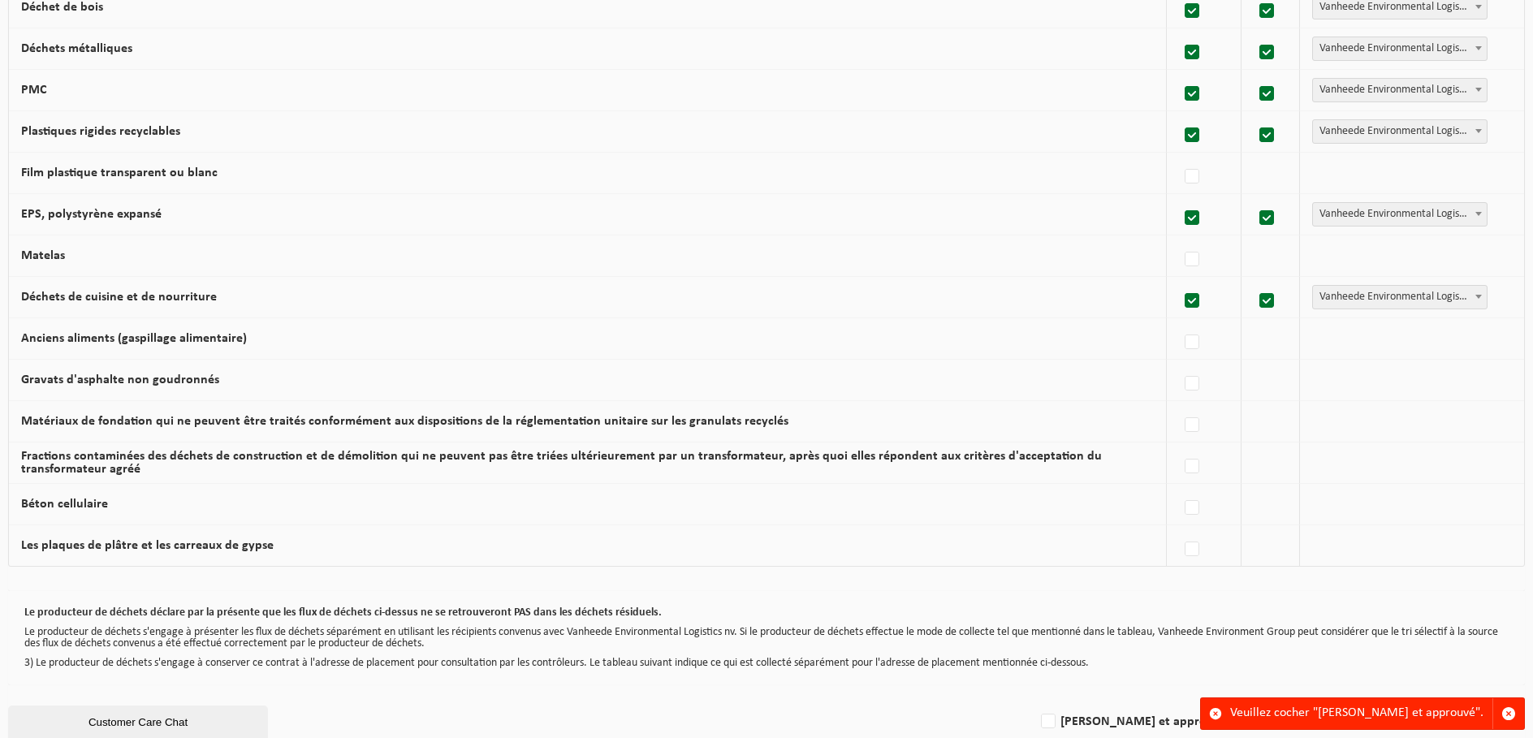
scroll to position [886, 0]
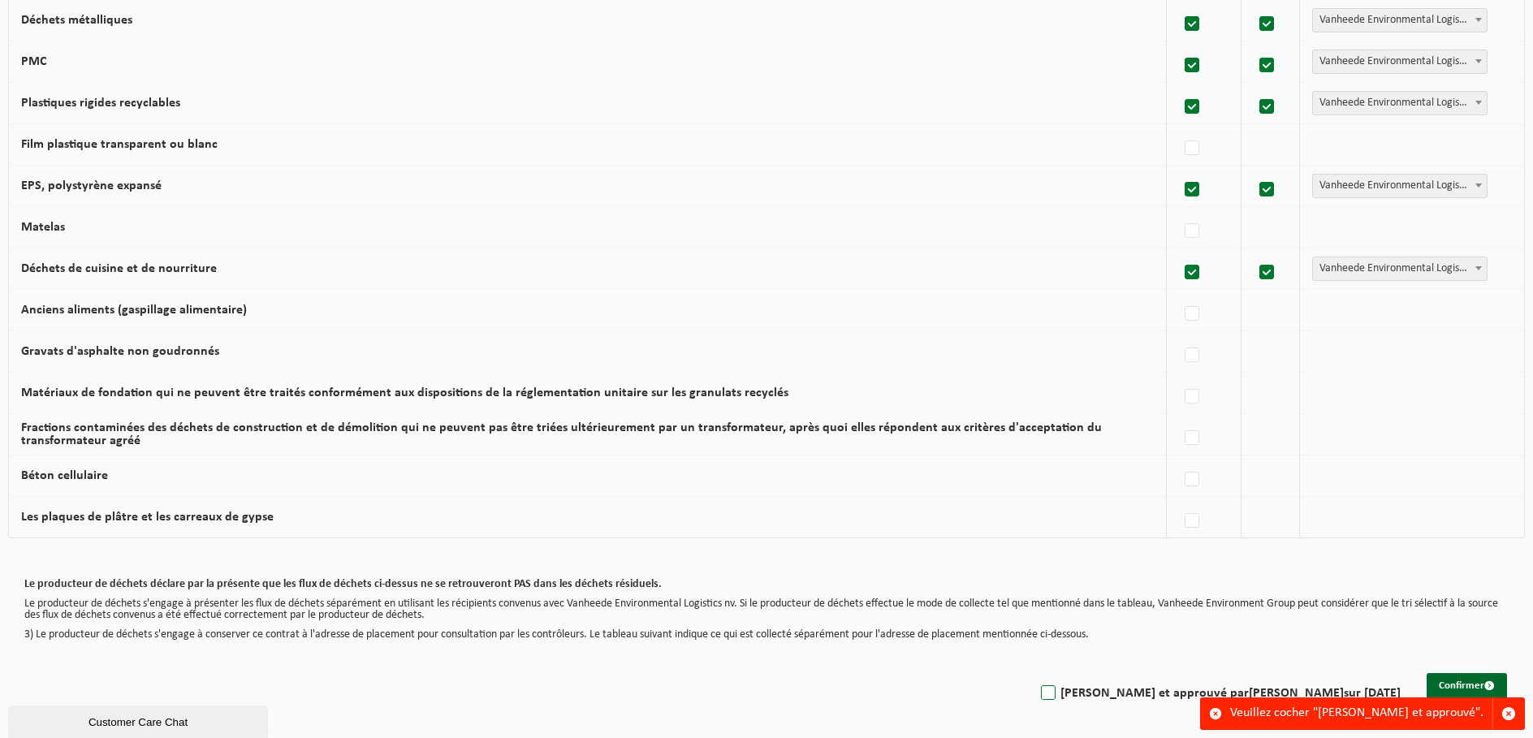
click at [1107, 694] on label "[PERSON_NAME] et approuvé par [PERSON_NAME] sur [DATE]" at bounding box center [1219, 693] width 363 height 24
click at [1036, 673] on input "[PERSON_NAME] et approuvé par [PERSON_NAME] sur [DATE]" at bounding box center [1035, 672] width 1 height 1
checkbox input "true"
click at [1450, 677] on button "Confirmer" at bounding box center [1467, 686] width 80 height 26
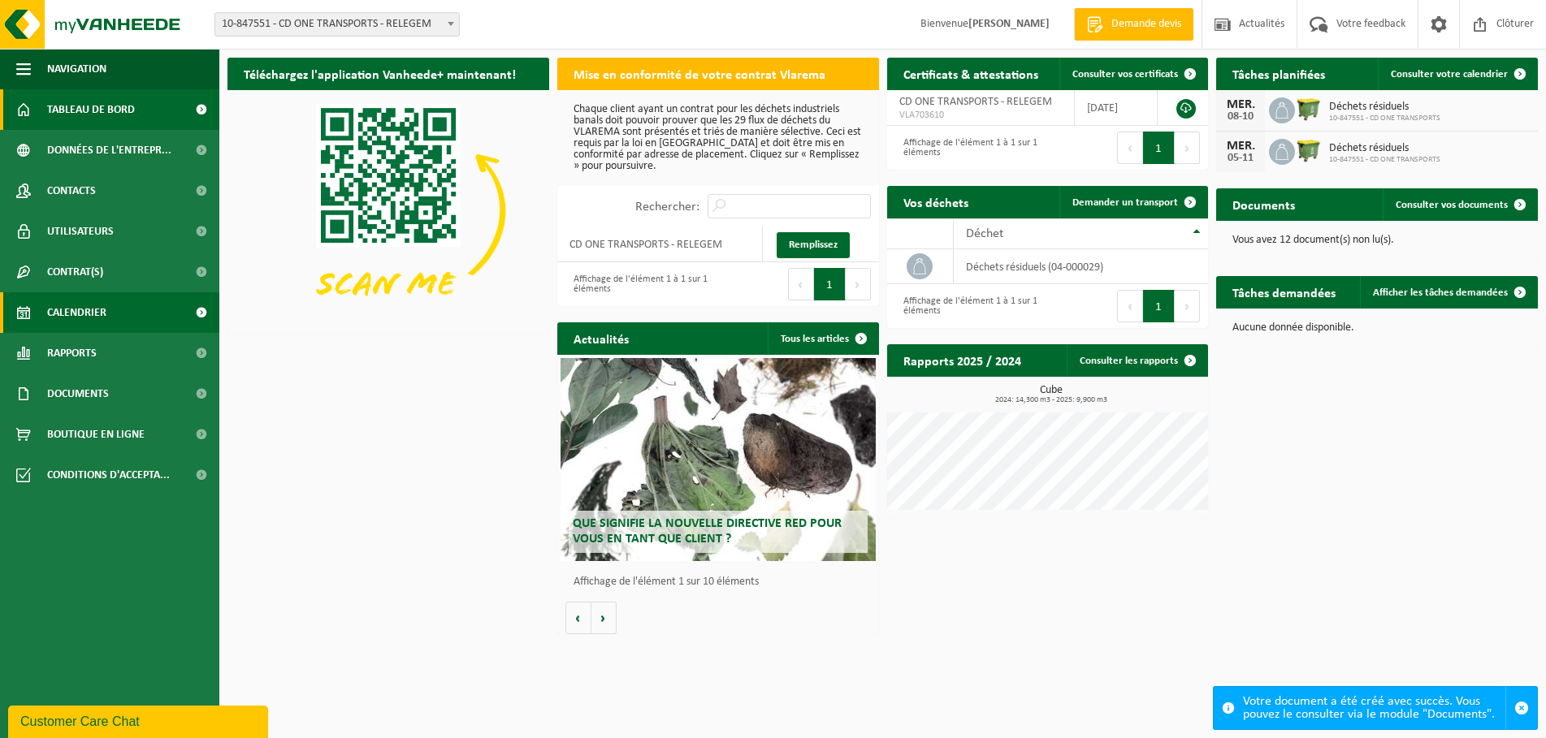
click at [75, 309] on span "Calendrier" at bounding box center [76, 312] width 59 height 41
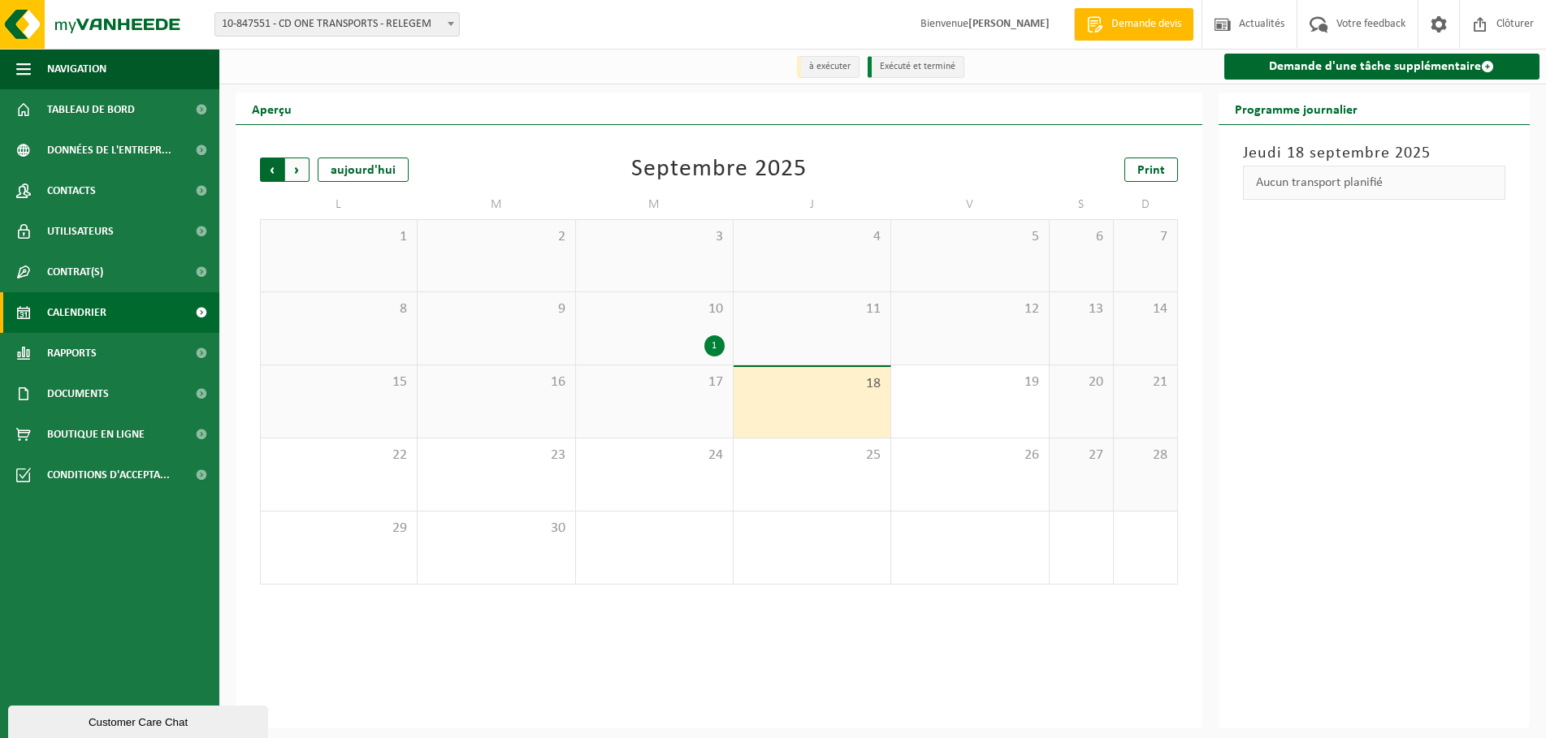
click at [296, 171] on span "Suivant" at bounding box center [297, 170] width 24 height 24
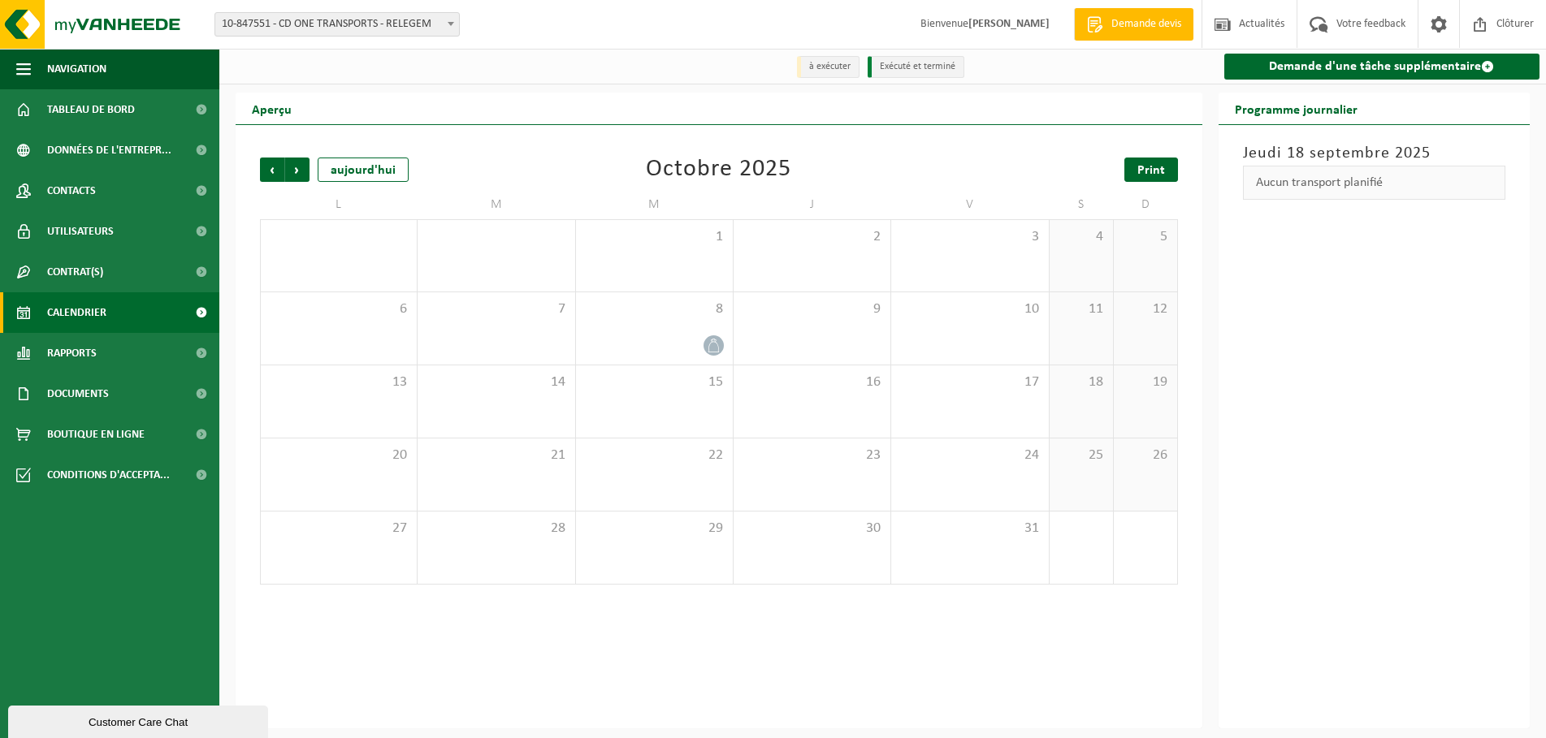
click at [1162, 174] on span "Print" at bounding box center [1151, 170] width 28 height 13
click at [298, 171] on span "Suivant" at bounding box center [297, 170] width 24 height 24
click at [1150, 169] on span "Print" at bounding box center [1151, 170] width 28 height 13
click at [298, 173] on span "Suivant" at bounding box center [297, 170] width 24 height 24
click at [1486, 24] on span at bounding box center [1480, 24] width 24 height 48
